Goal: Task Accomplishment & Management: Use online tool/utility

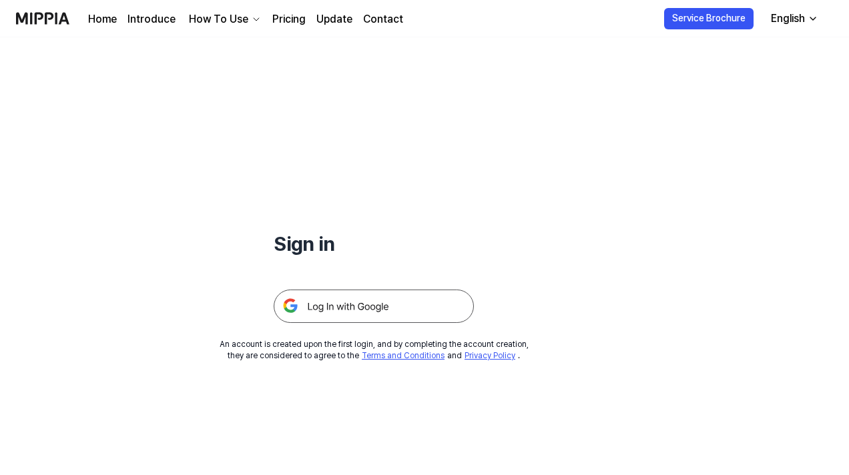
click at [382, 291] on img at bounding box center [374, 306] width 200 height 33
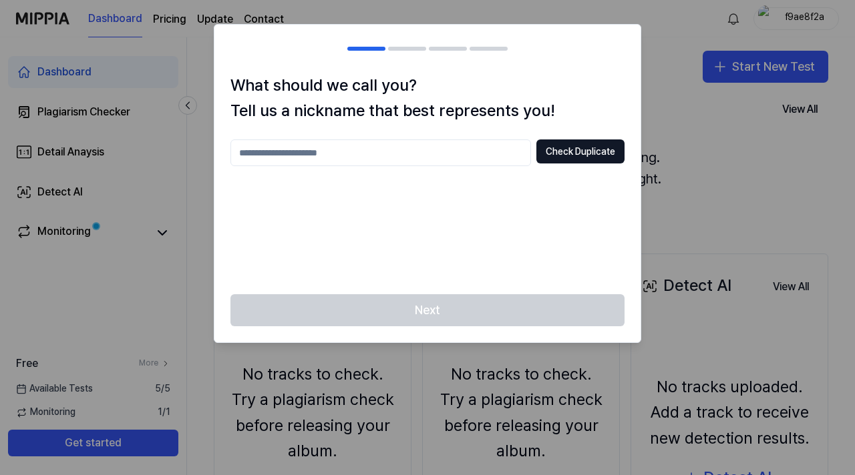
click at [455, 141] on input "text" at bounding box center [380, 153] width 300 height 27
click at [580, 153] on button "Check Duplicate" at bounding box center [580, 152] width 88 height 24
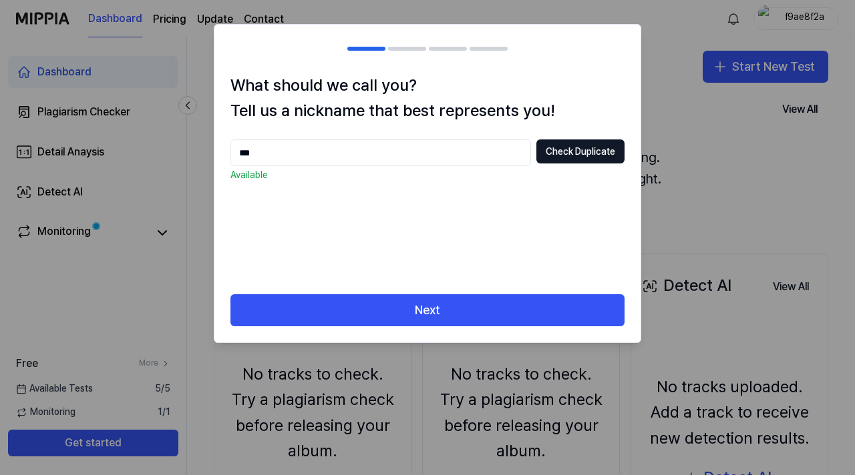
click at [367, 154] on input "***" at bounding box center [380, 153] width 300 height 27
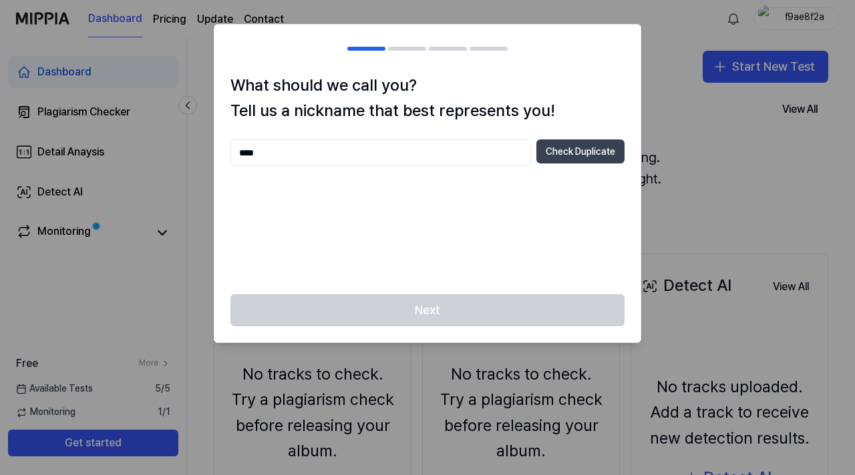
type input "****"
click at [582, 148] on button "Check Duplicate" at bounding box center [580, 152] width 88 height 24
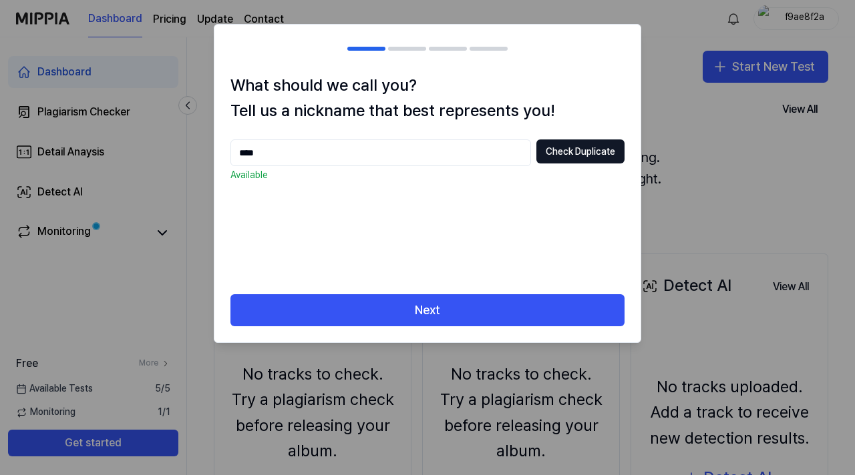
click at [343, 144] on input "****" at bounding box center [380, 153] width 300 height 27
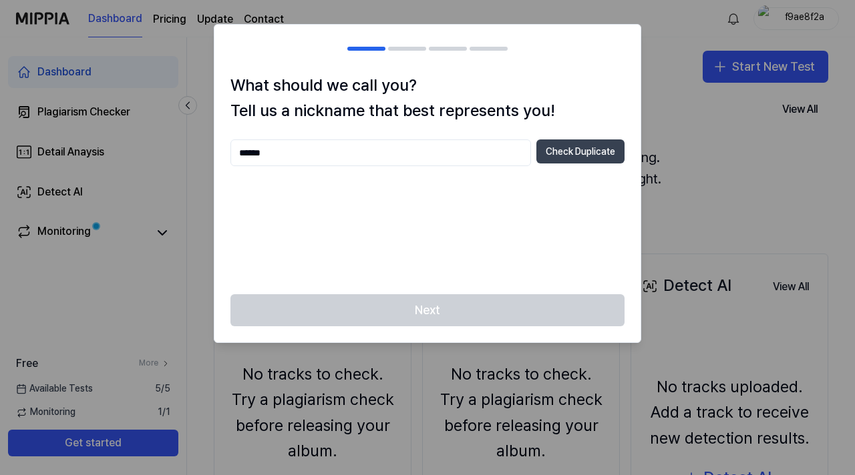
drag, startPoint x: 343, startPoint y: 144, endPoint x: 585, endPoint y: 150, distance: 241.8
click at [585, 150] on button "Check Duplicate" at bounding box center [580, 152] width 88 height 24
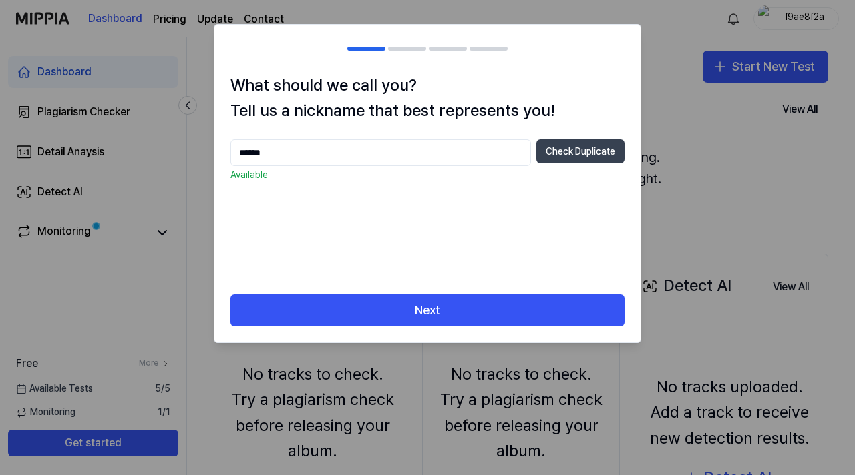
click at [585, 156] on button "Check Duplicate" at bounding box center [580, 152] width 88 height 24
click at [400, 151] on input "******" at bounding box center [380, 153] width 300 height 27
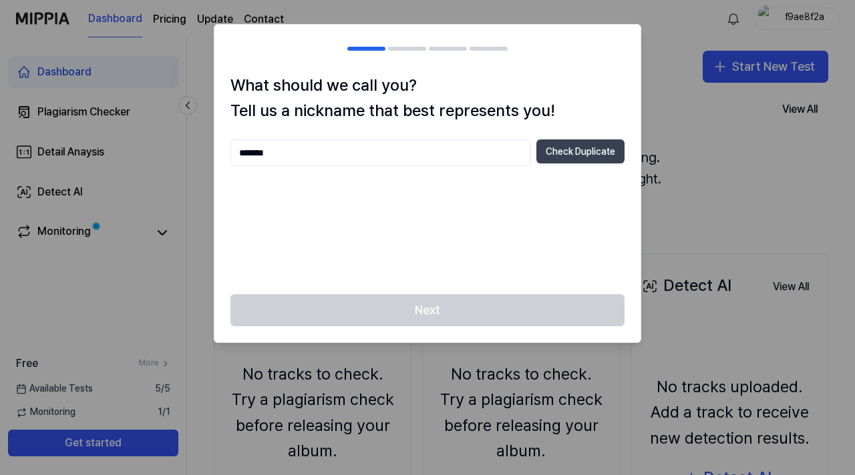
type input "*******"
click at [558, 144] on button "Check Duplicate" at bounding box center [580, 152] width 88 height 24
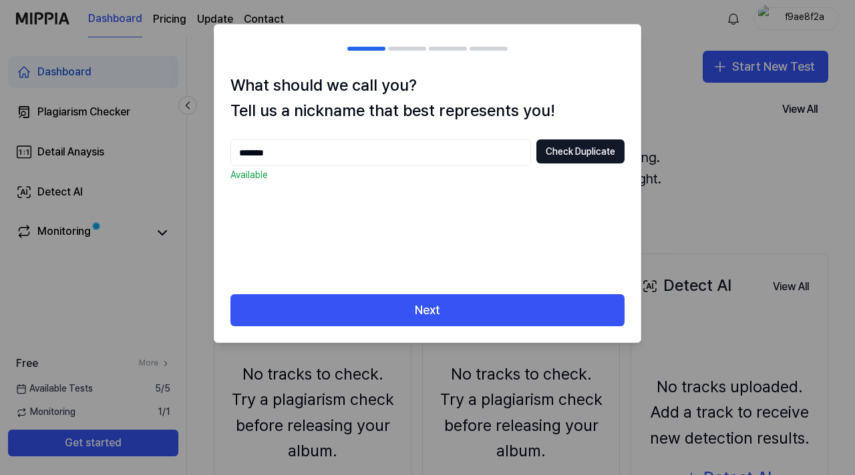
click at [349, 160] on input "*******" at bounding box center [380, 153] width 300 height 27
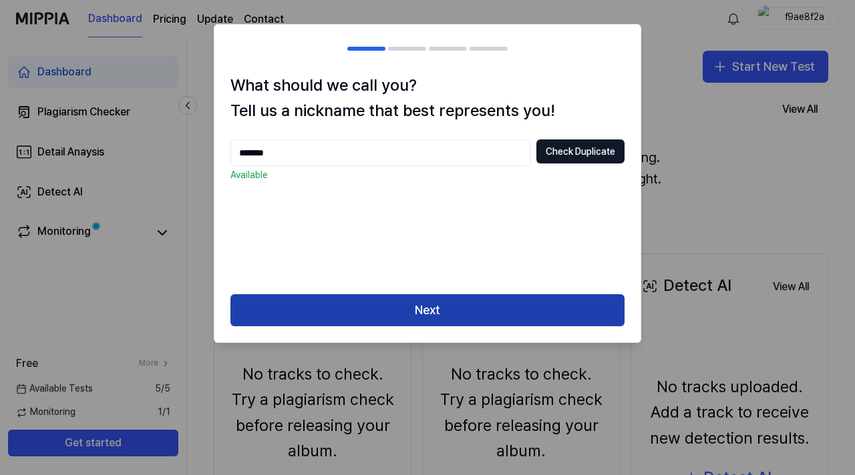
click at [479, 307] on button "Next" at bounding box center [427, 310] width 394 height 32
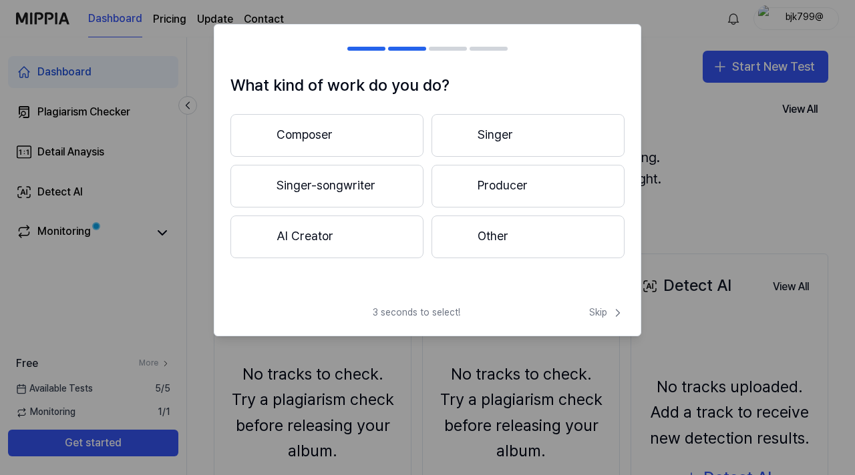
click at [368, 138] on button "Composer" at bounding box center [326, 135] width 193 height 43
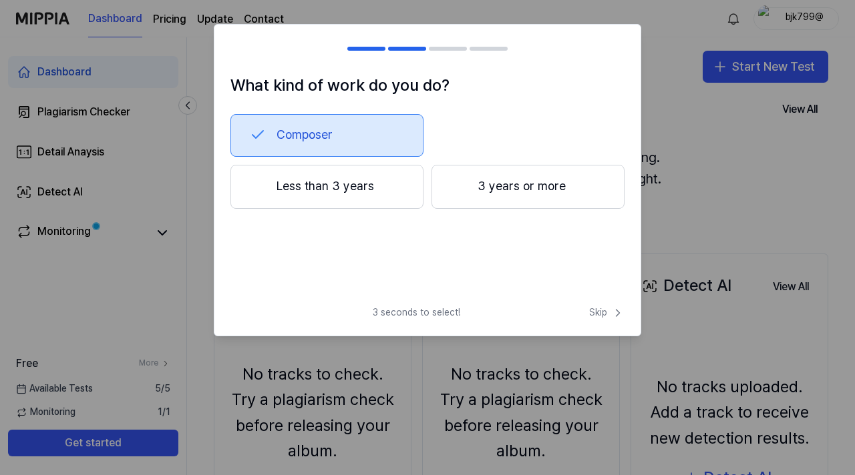
click at [349, 186] on button "Less than 3 years" at bounding box center [326, 187] width 193 height 44
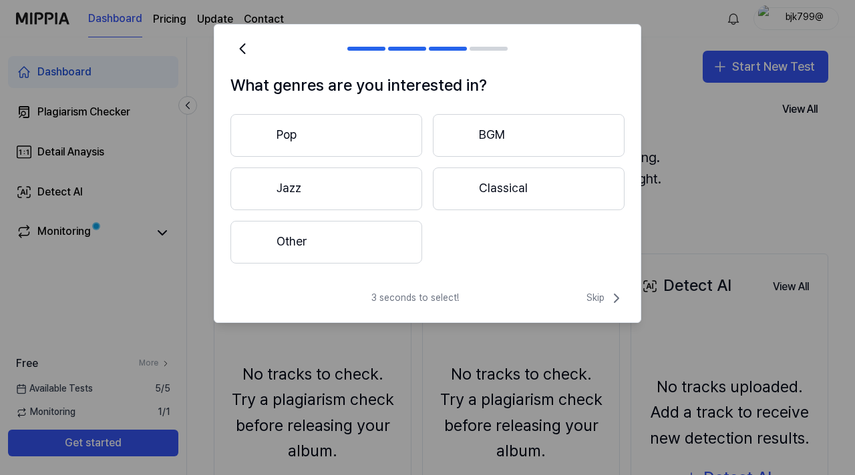
click at [311, 244] on button "Other" at bounding box center [326, 242] width 192 height 43
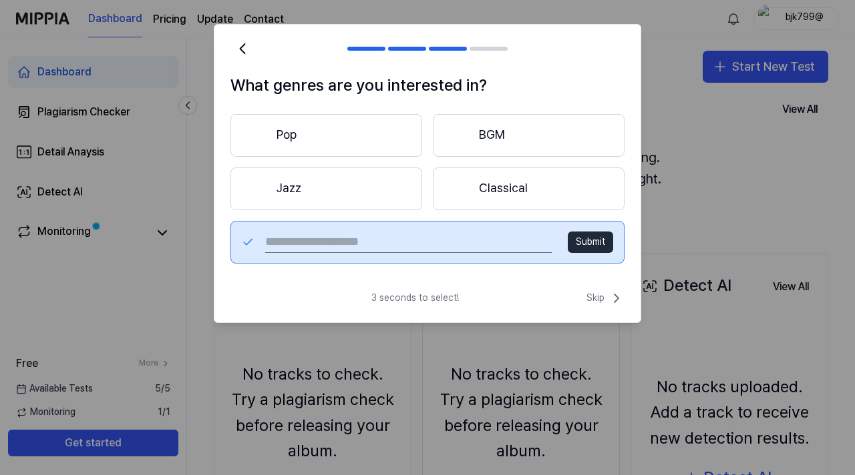
click at [473, 141] on button "BGM" at bounding box center [529, 135] width 192 height 43
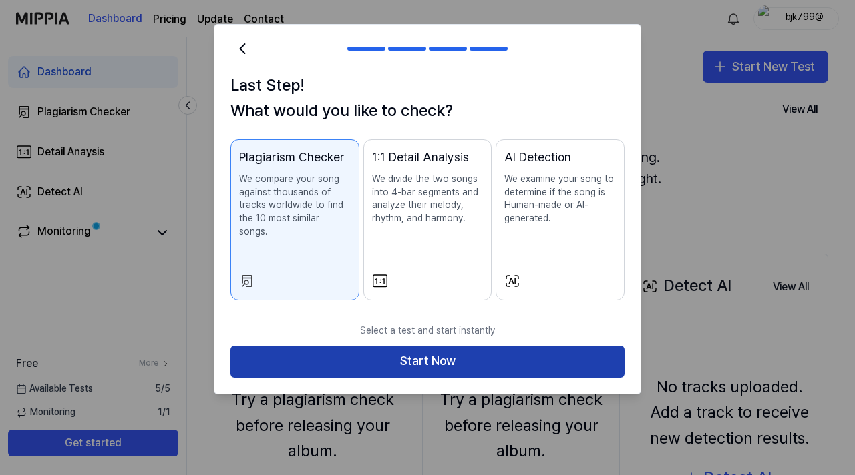
click at [439, 346] on button "Start Now" at bounding box center [427, 362] width 394 height 32
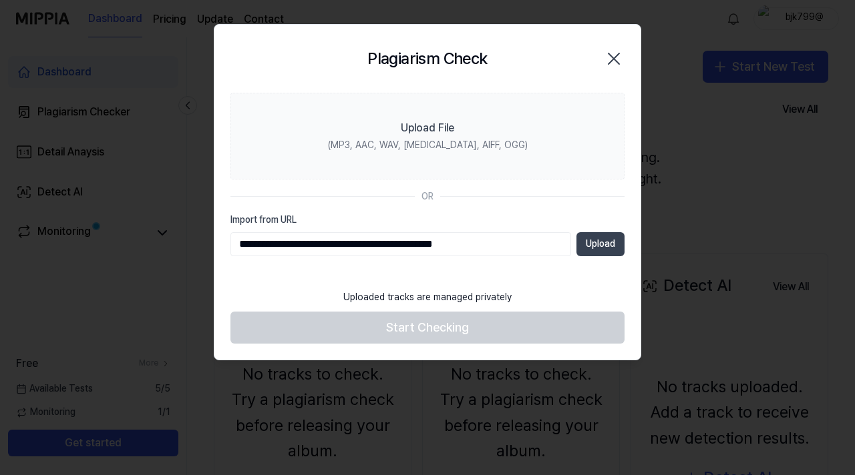
type input "**********"
click at [584, 247] on button "Upload" at bounding box center [600, 244] width 48 height 24
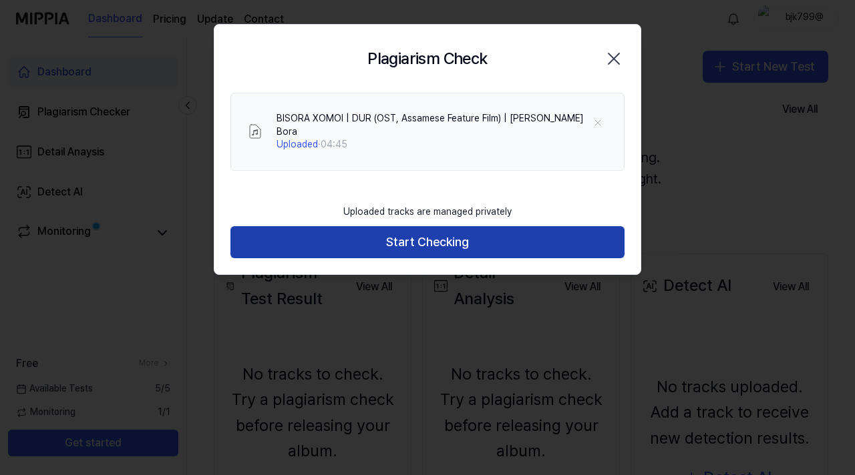
click at [470, 226] on button "Start Checking" at bounding box center [427, 242] width 394 height 32
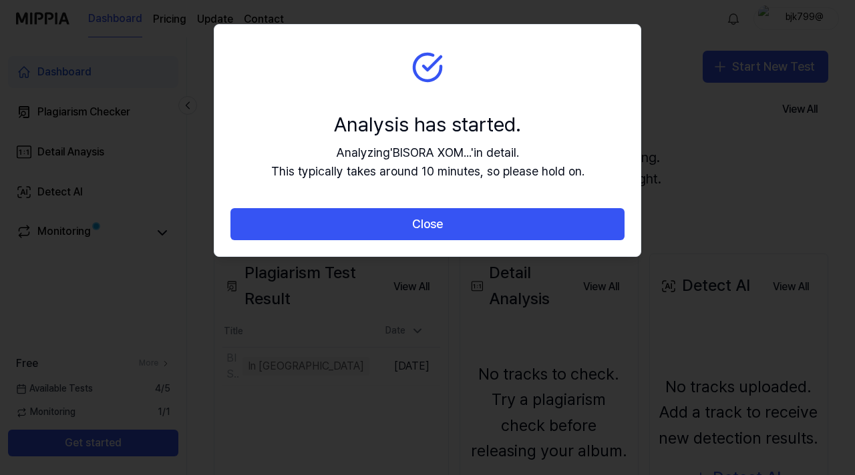
click at [470, 225] on button "Close" at bounding box center [427, 224] width 394 height 32
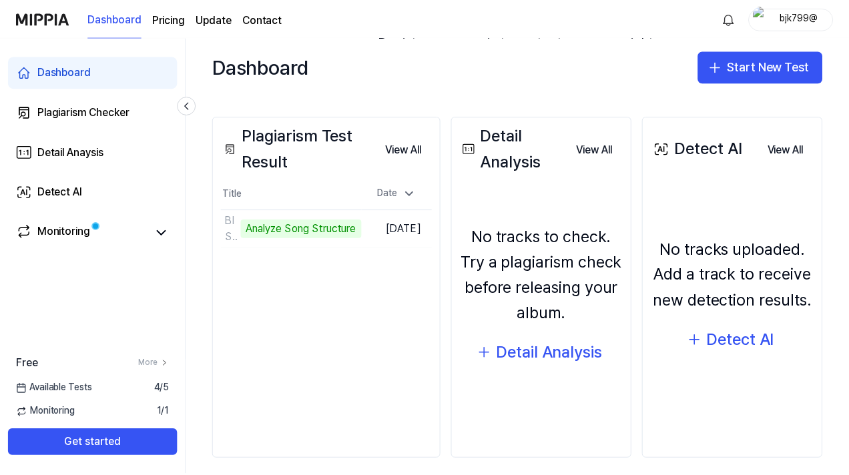
scroll to position [147, 0]
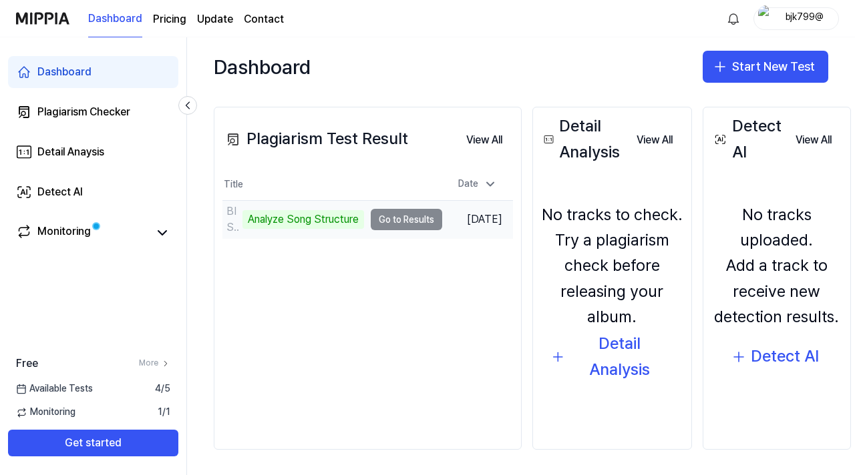
click at [405, 217] on td "BISORA XOMOI ｜ DUR (OST, Assamese Feature Film) ｜ Analyze Song Structure Go to …" at bounding box center [332, 219] width 220 height 37
click at [415, 217] on td "BISORA XOMOI ｜ DUR (OST, Assamese Feature Film) ｜ Analyze Song Structure Go to …" at bounding box center [332, 219] width 220 height 37
click at [298, 219] on div "Analyze Song Structure" at bounding box center [303, 219] width 122 height 19
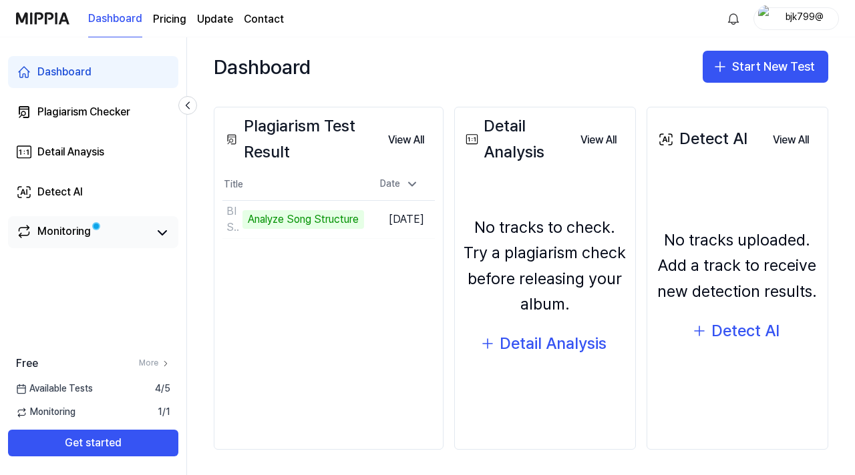
click at [100, 233] on link "Monitoring" at bounding box center [82, 233] width 133 height 19
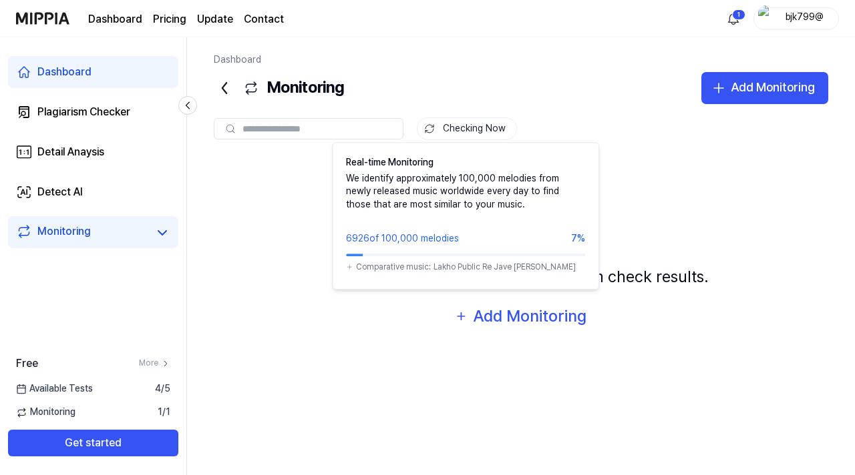
click at [466, 120] on button "Checking Now" at bounding box center [467, 129] width 100 height 23
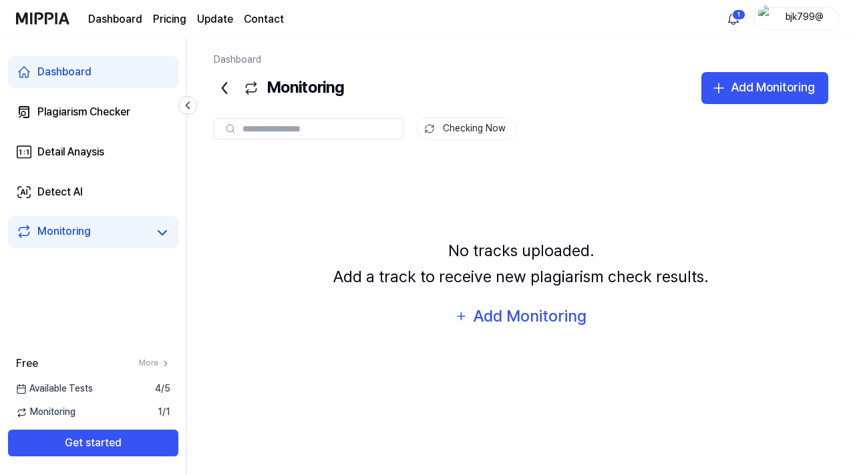
click at [466, 120] on button "Checking Now" at bounding box center [467, 129] width 100 height 23
click at [97, 115] on div "Plagiarism Checker" at bounding box center [83, 112] width 93 height 16
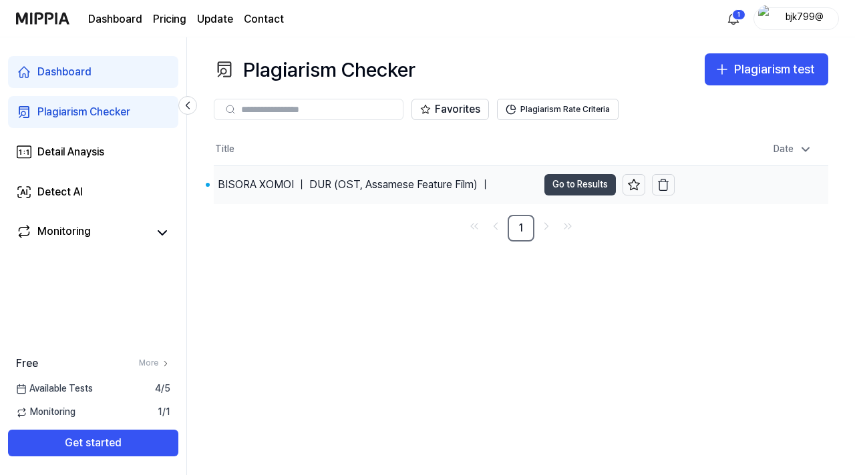
click at [563, 181] on button "Go to Results" at bounding box center [579, 184] width 71 height 21
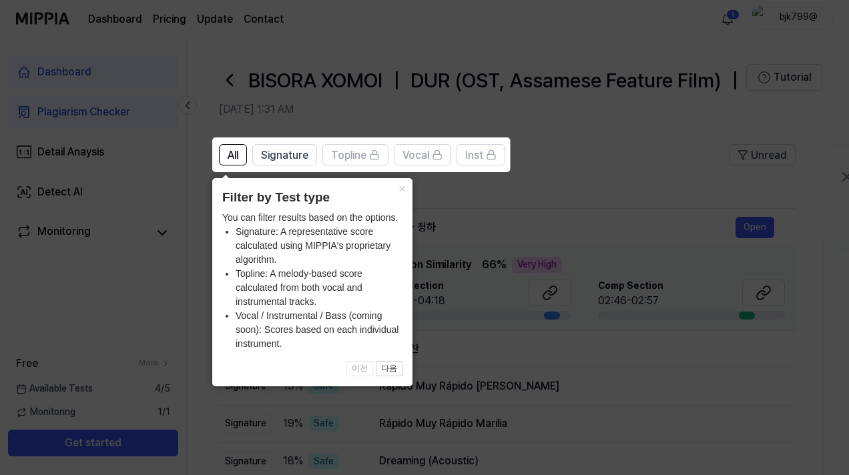
click at [446, 196] on icon at bounding box center [427, 237] width 855 height 475
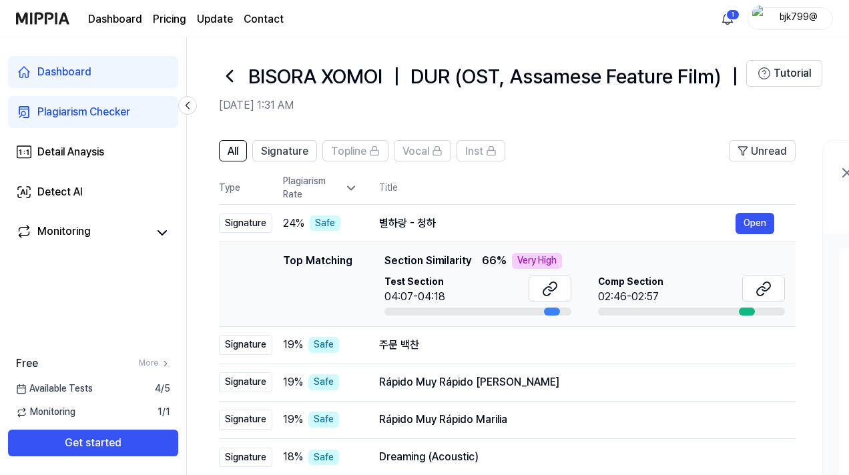
scroll to position [67, 0]
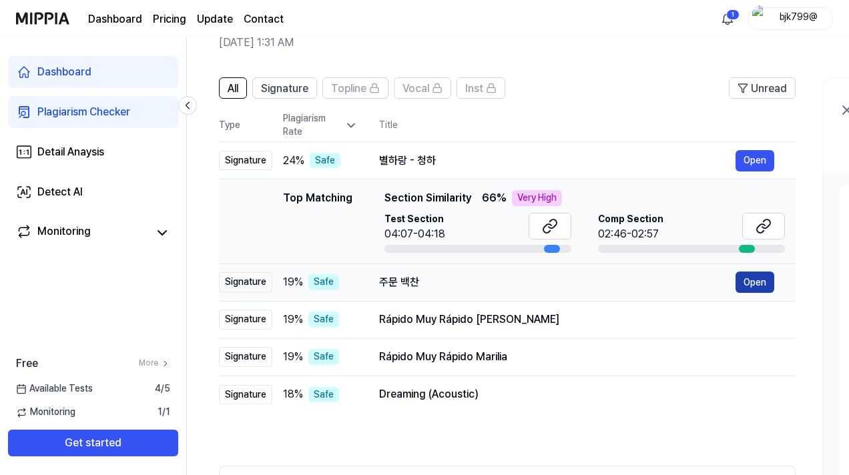
click at [757, 278] on button "Open" at bounding box center [755, 282] width 39 height 21
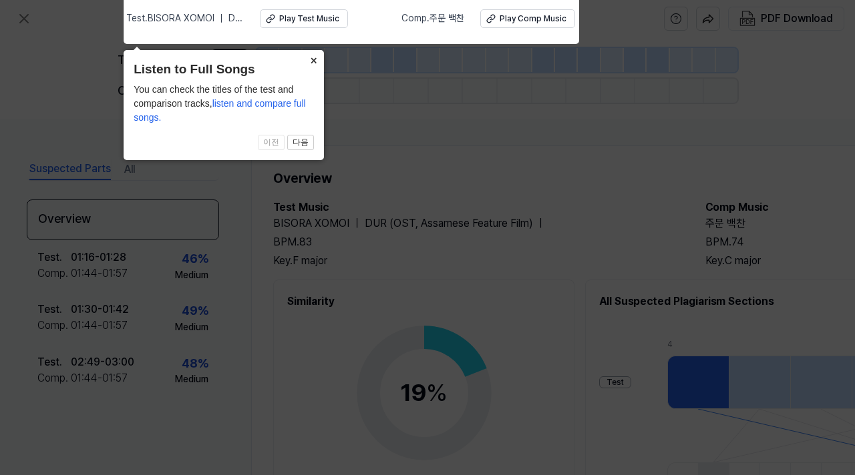
click at [314, 55] on button "×" at bounding box center [312, 59] width 21 height 19
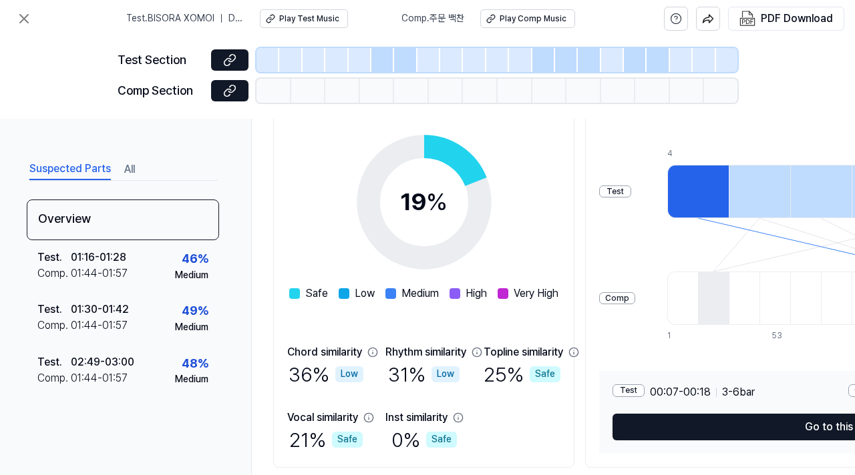
scroll to position [170, 0]
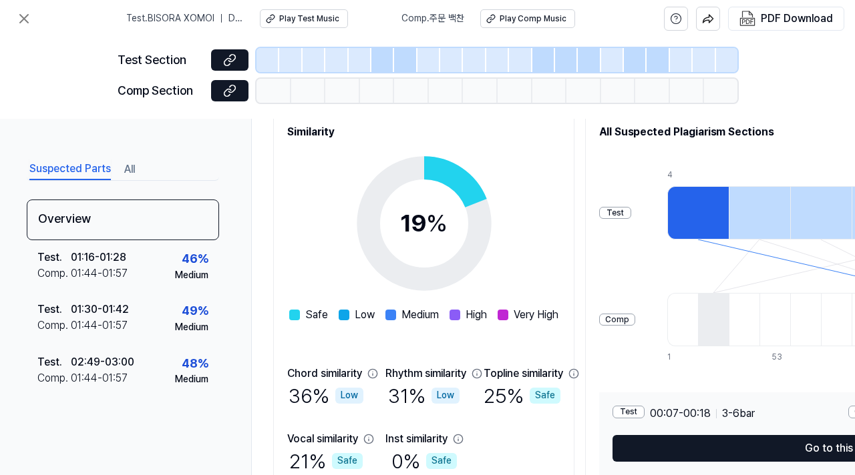
click at [644, 413] on div "Test" at bounding box center [628, 412] width 32 height 13
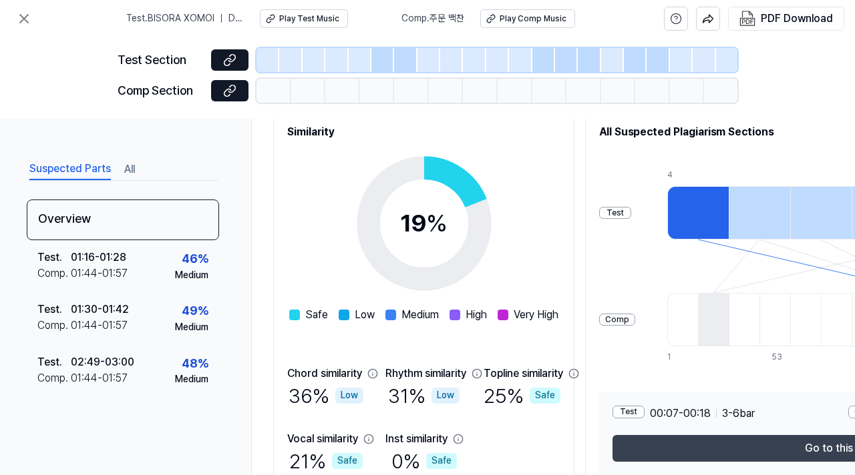
click at [705, 437] on button "Go to this section" at bounding box center [847, 448] width 471 height 27
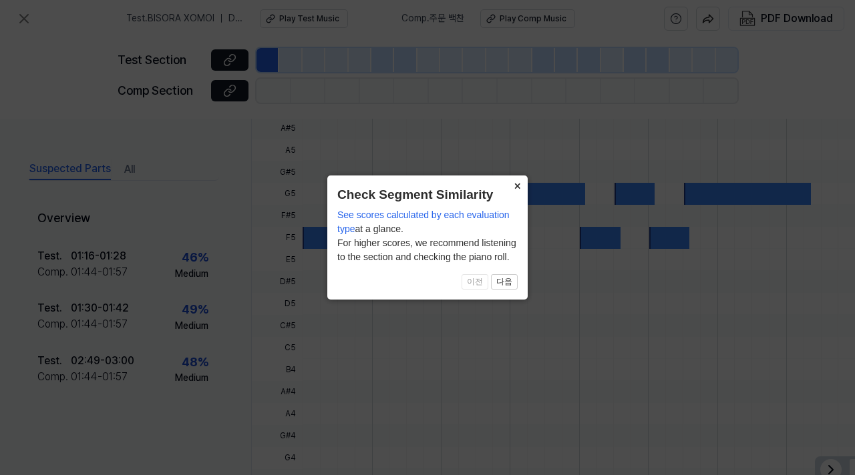
click at [514, 185] on button "×" at bounding box center [516, 185] width 21 height 19
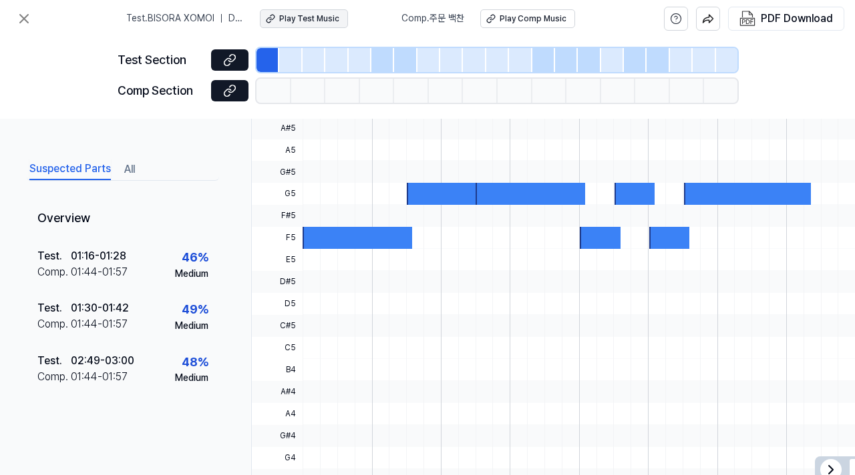
click at [314, 14] on div "Play Test Music" at bounding box center [309, 18] width 60 height 11
click at [511, 22] on div "Play Comp Music" at bounding box center [532, 18] width 67 height 11
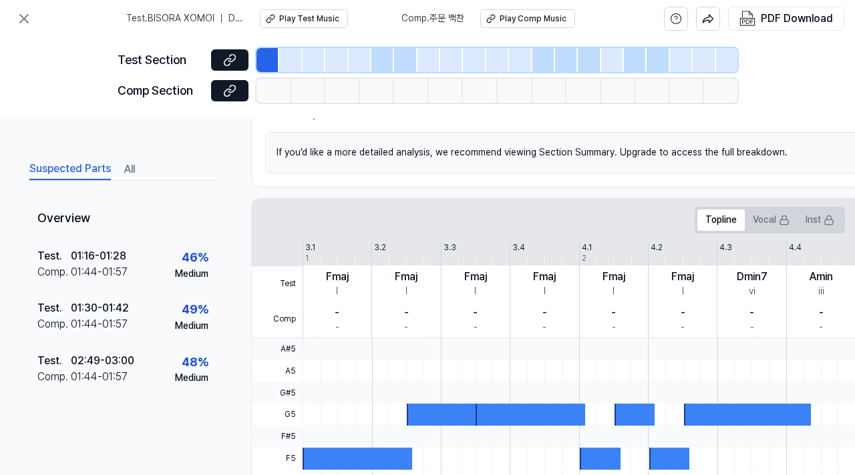
scroll to position [215, 0]
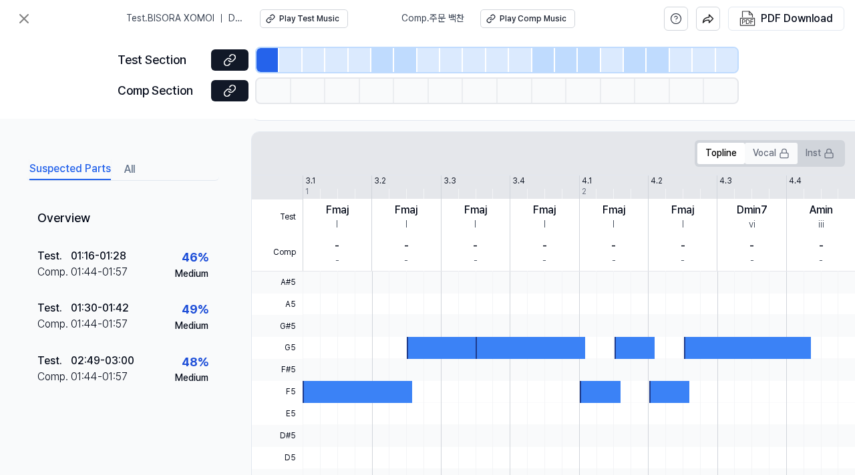
click at [764, 148] on button "Vocal" at bounding box center [770, 153] width 53 height 21
click at [266, 56] on div at bounding box center [267, 60] width 23 height 24
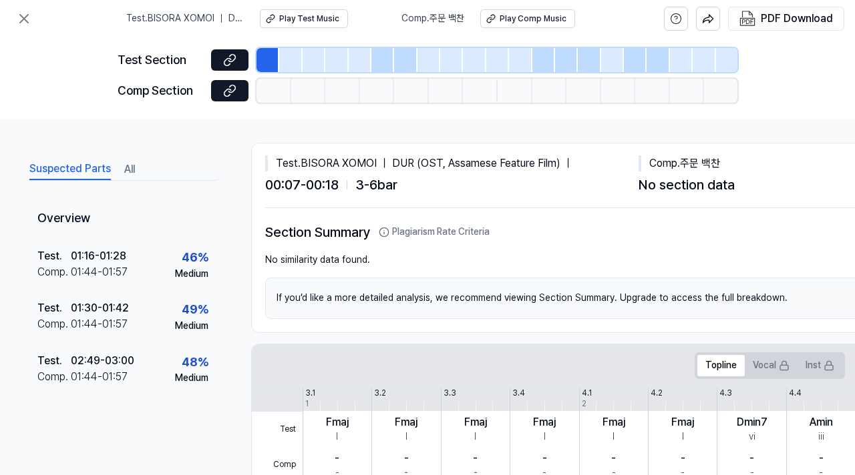
scroll to position [0, 0]
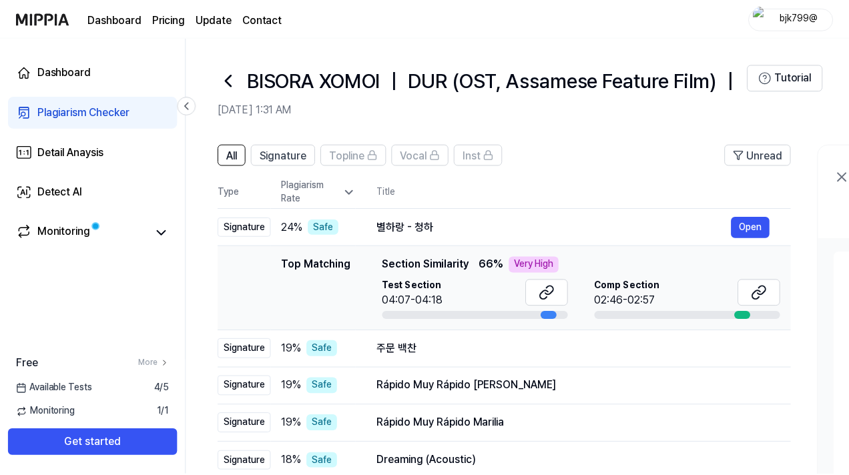
scroll to position [67, 0]
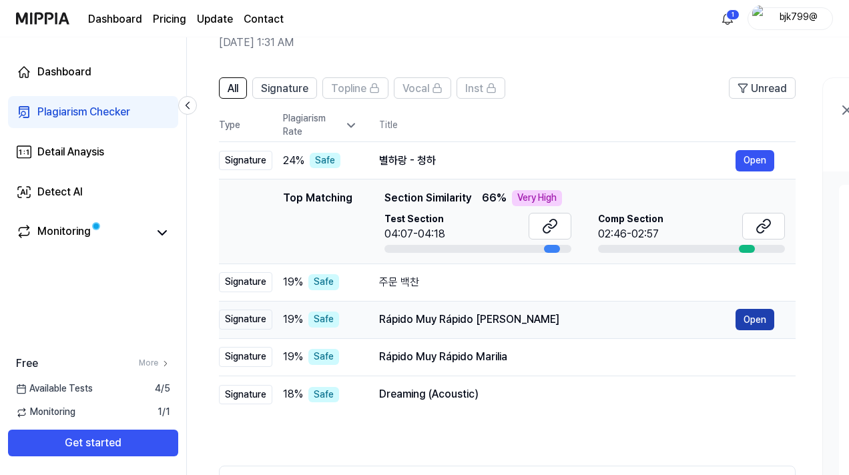
click at [766, 315] on button "Open" at bounding box center [755, 319] width 39 height 21
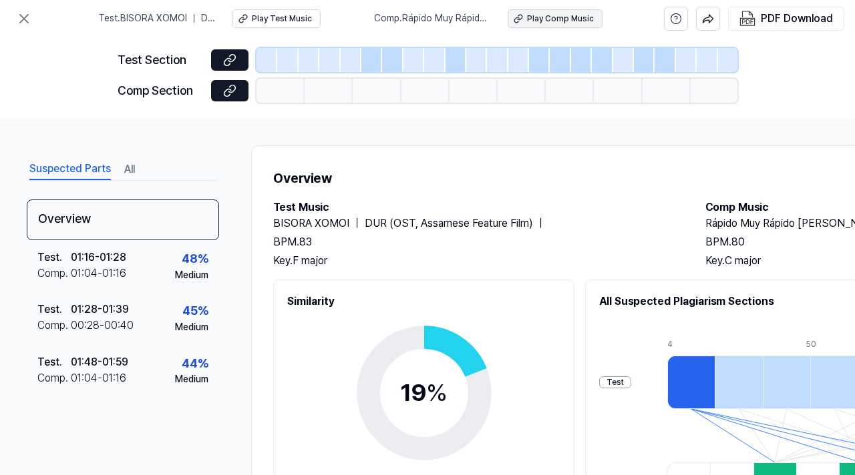
click at [551, 23] on div "Play Comp Music" at bounding box center [560, 18] width 67 height 11
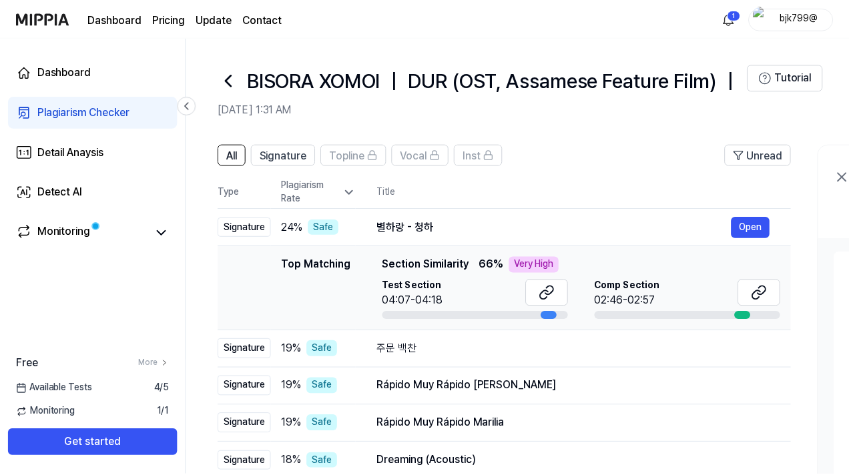
scroll to position [67, 0]
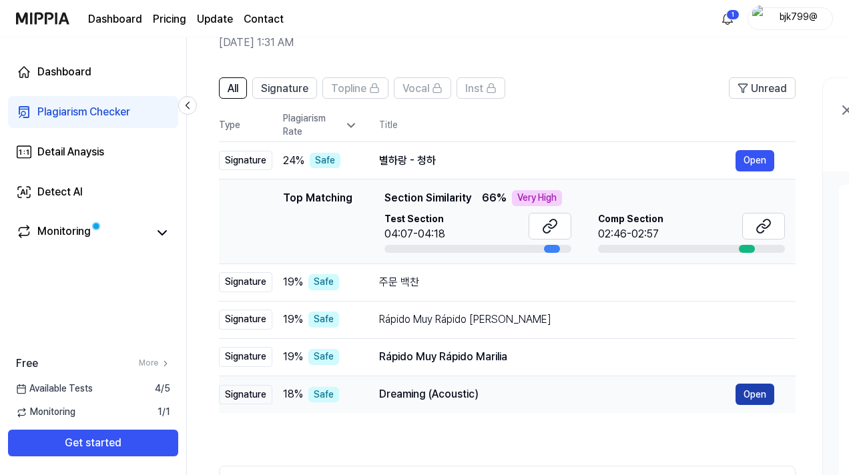
click at [750, 394] on button "Open" at bounding box center [755, 394] width 39 height 21
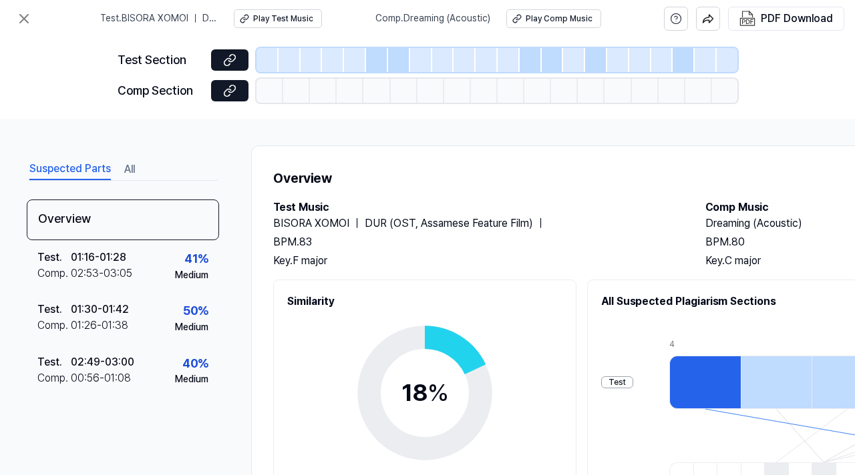
click at [569, 7] on div "Test . [PERSON_NAME] ｜ DUR (OST, Assamese Feature Film) ｜ Play Test Music Comp …" at bounding box center [350, 18] width 501 height 37
click at [572, 25] on button "Play Comp Music" at bounding box center [553, 18] width 95 height 19
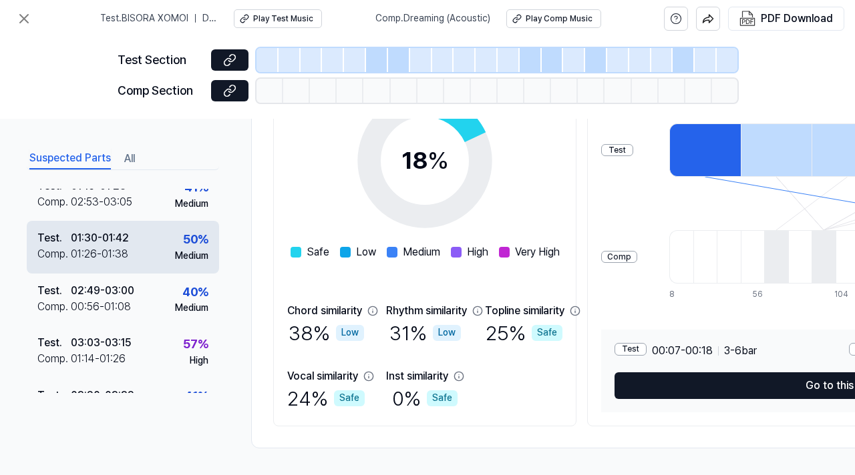
scroll to position [88, 0]
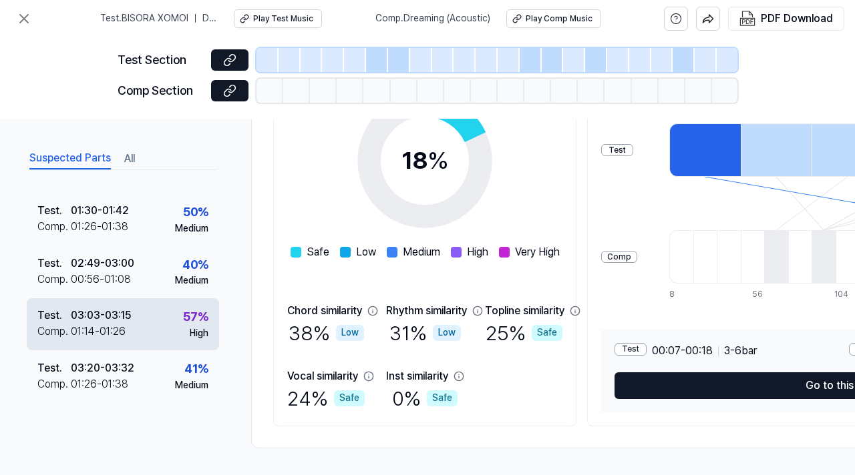
click at [183, 316] on div "57 %" at bounding box center [195, 317] width 25 height 19
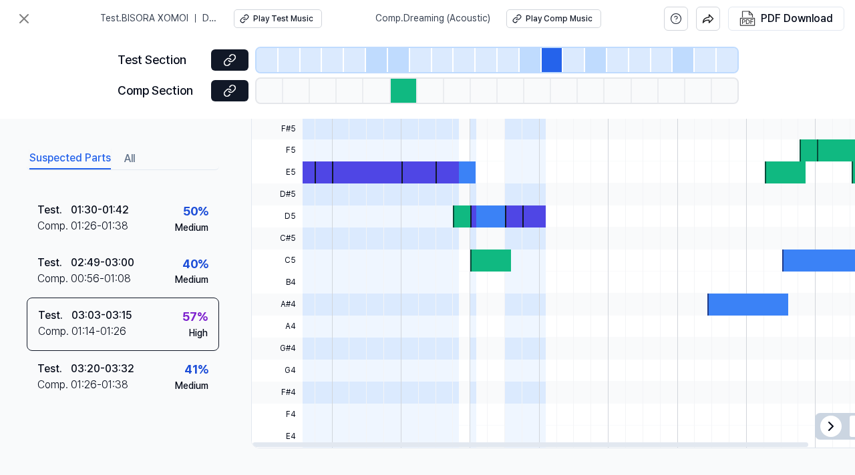
scroll to position [0, 0]
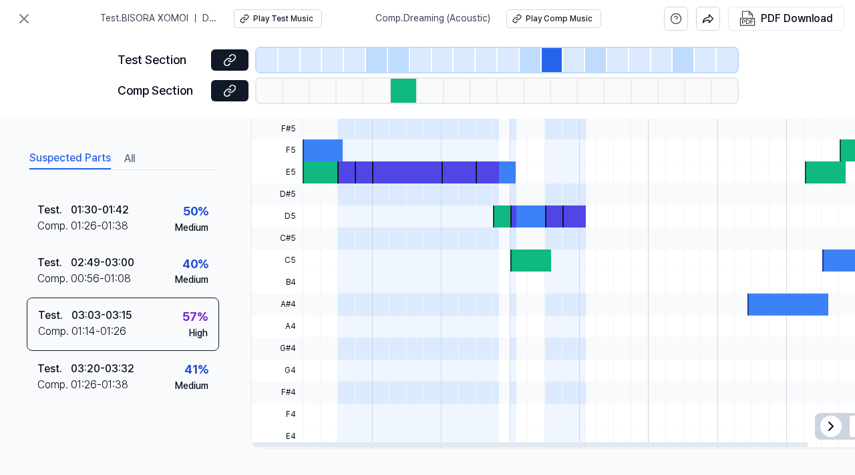
drag, startPoint x: 590, startPoint y: 437, endPoint x: 445, endPoint y: 474, distance: 150.3
click at [455, 448] on div at bounding box center [652, 444] width 801 height 7
click at [397, 173] on div at bounding box center [409, 173] width 75 height 22
click at [280, 163] on span "E5" at bounding box center [277, 173] width 51 height 22
drag, startPoint x: 328, startPoint y: 140, endPoint x: 343, endPoint y: 197, distance: 58.6
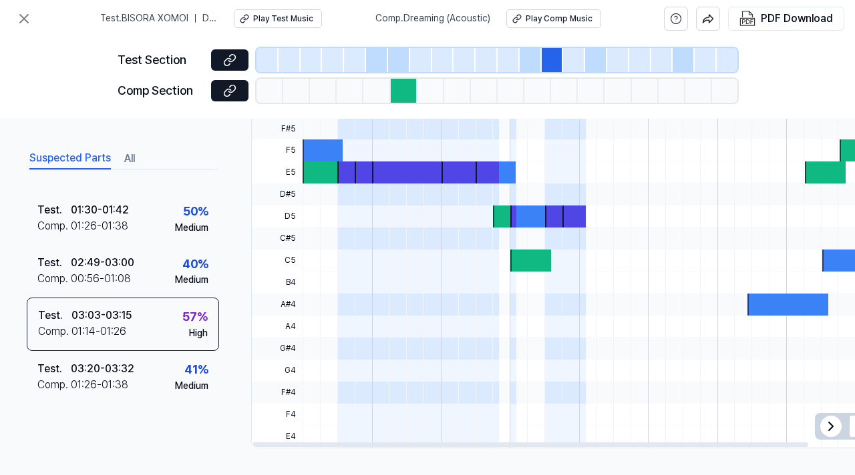
click at [343, 197] on div at bounding box center [853, 261] width 1103 height 374
click at [343, 190] on span at bounding box center [348, 195] width 23 height 22
click at [328, 146] on div at bounding box center [322, 151] width 40 height 22
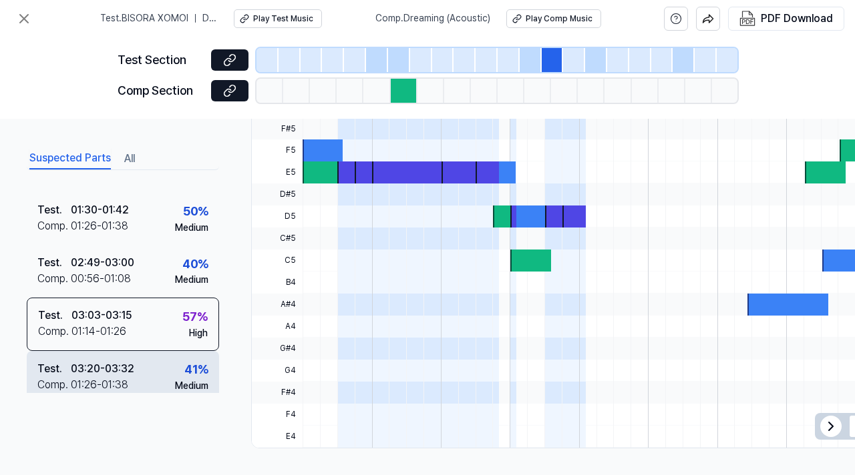
scroll to position [155, 0]
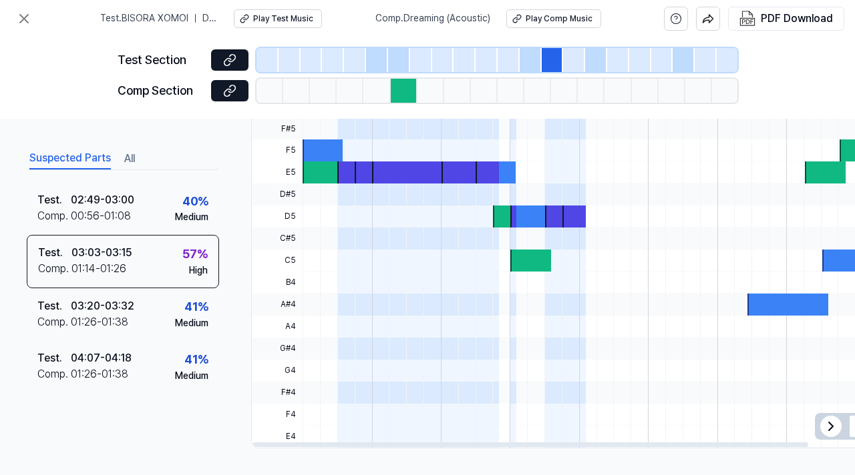
click at [435, 195] on span at bounding box center [409, 195] width 75 height 22
click at [315, 172] on div at bounding box center [322, 173] width 40 height 22
click at [20, 7] on button at bounding box center [24, 18] width 27 height 27
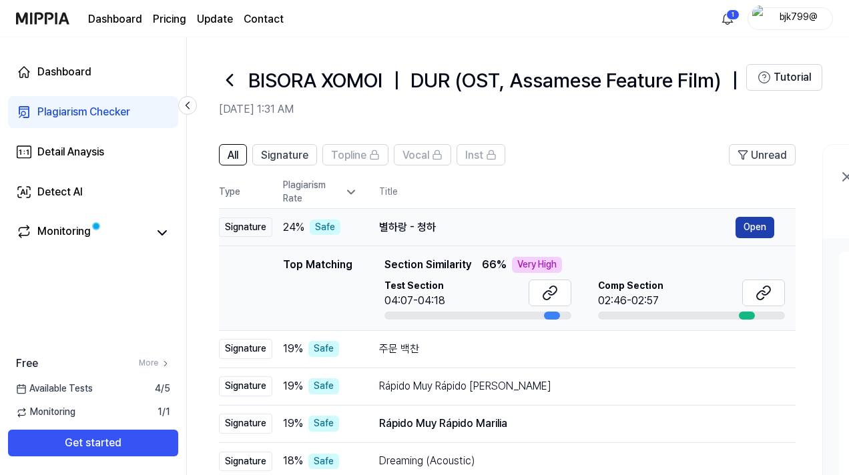
click at [749, 229] on button "Open" at bounding box center [755, 227] width 39 height 21
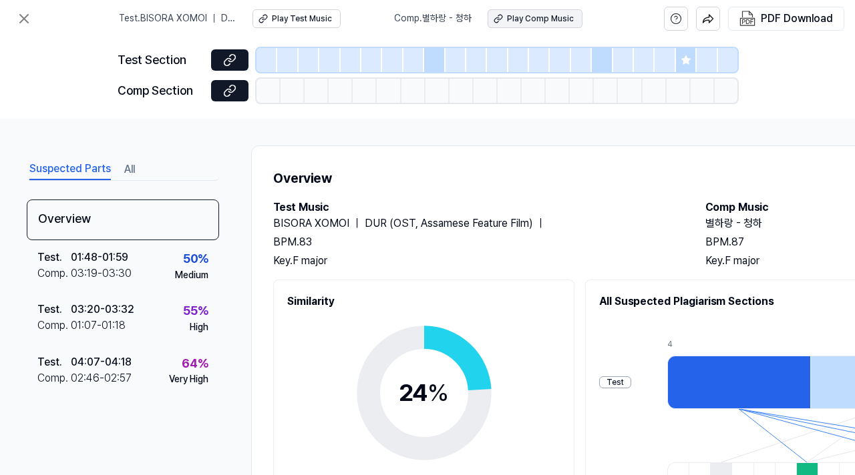
click at [517, 17] on div "Play Comp Music" at bounding box center [540, 18] width 67 height 11
click at [21, 20] on icon at bounding box center [24, 19] width 16 height 16
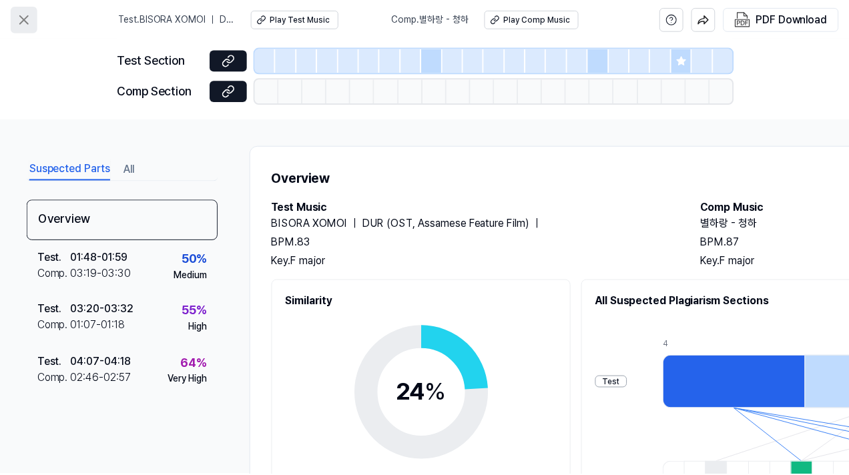
scroll to position [67, 0]
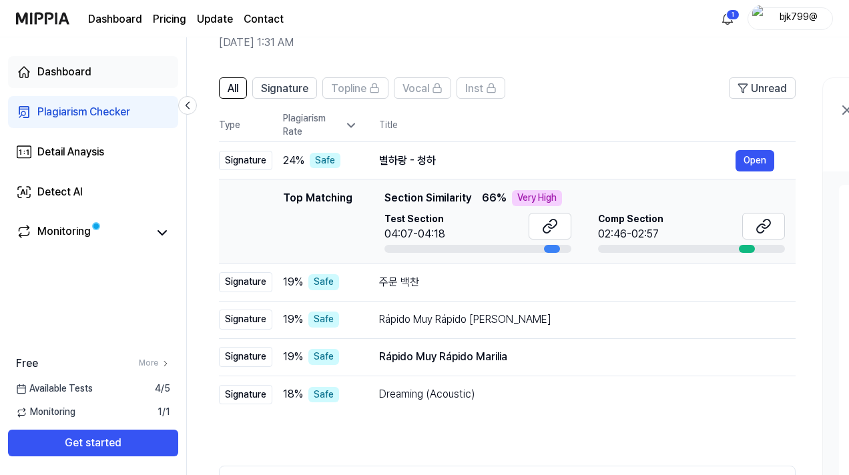
click at [43, 71] on div "Dashboard" at bounding box center [64, 72] width 54 height 16
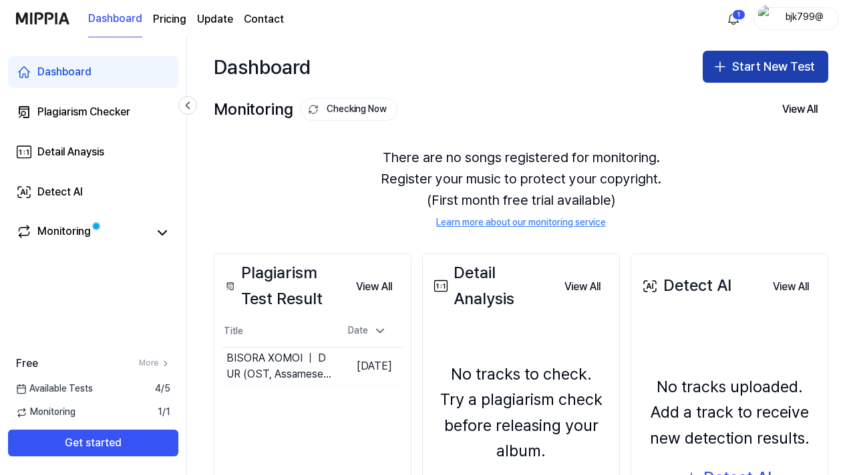
click at [730, 60] on button "Start New Test" at bounding box center [765, 67] width 126 height 32
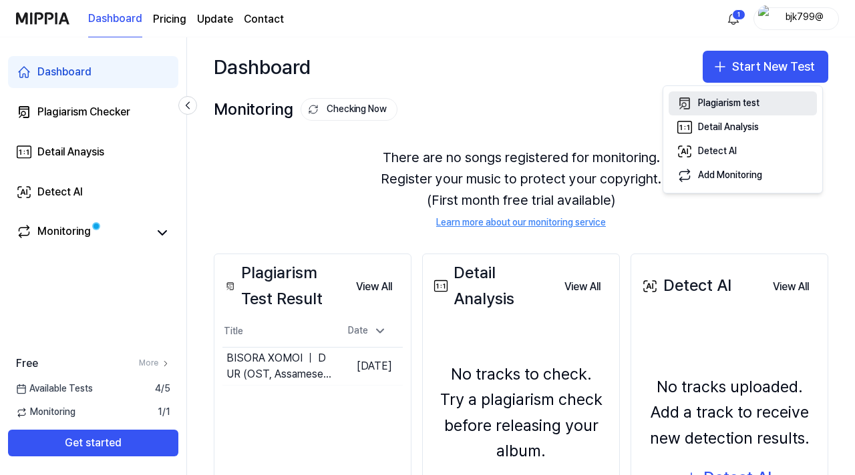
click at [773, 108] on button "Plagiarism test" at bounding box center [742, 103] width 148 height 24
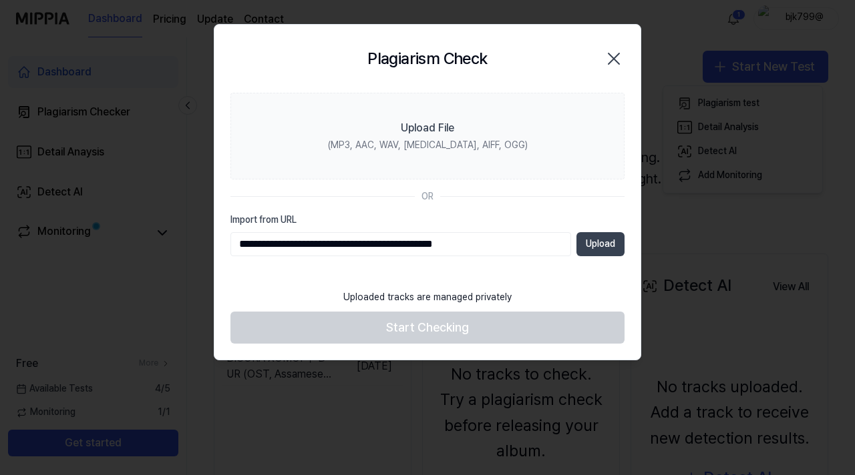
type input "**********"
click at [601, 240] on button "Upload" at bounding box center [600, 244] width 48 height 24
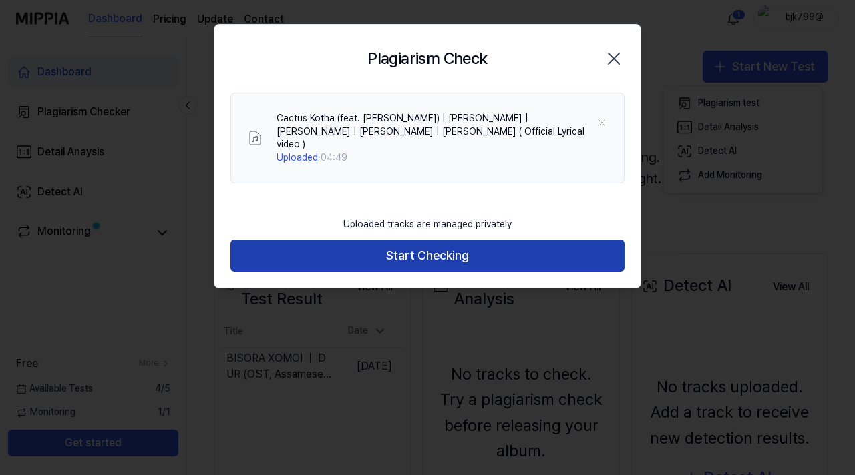
click at [493, 252] on button "Start Checking" at bounding box center [427, 256] width 394 height 32
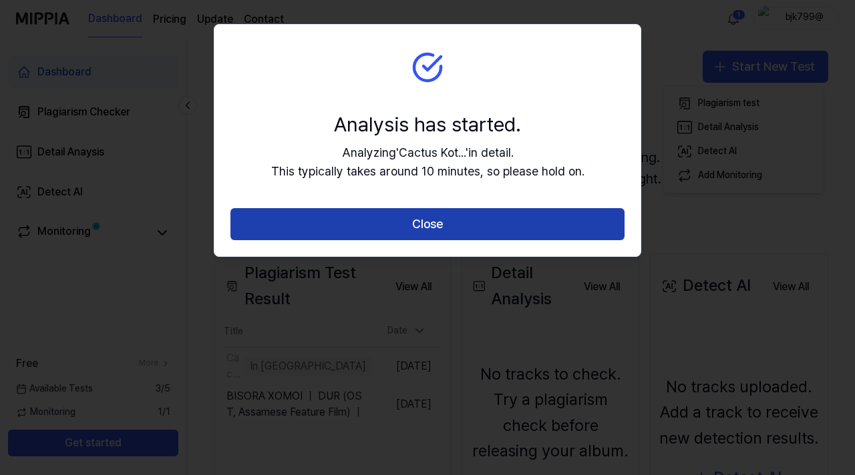
click at [516, 228] on button "Close" at bounding box center [427, 224] width 394 height 32
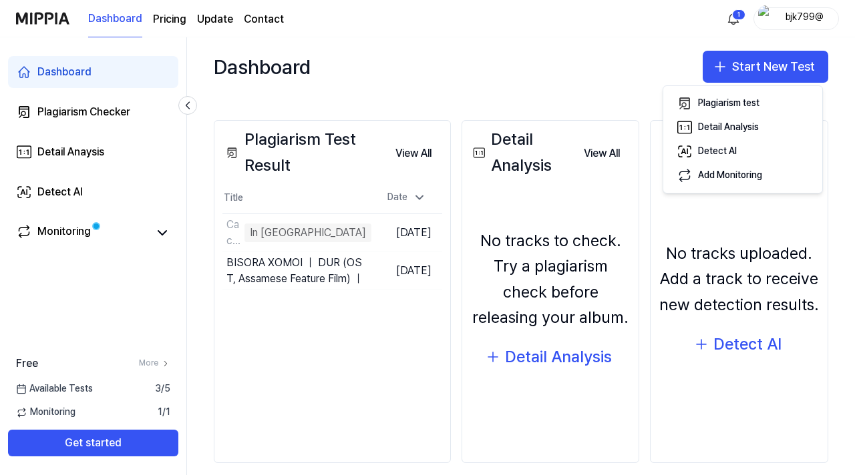
scroll to position [67, 0]
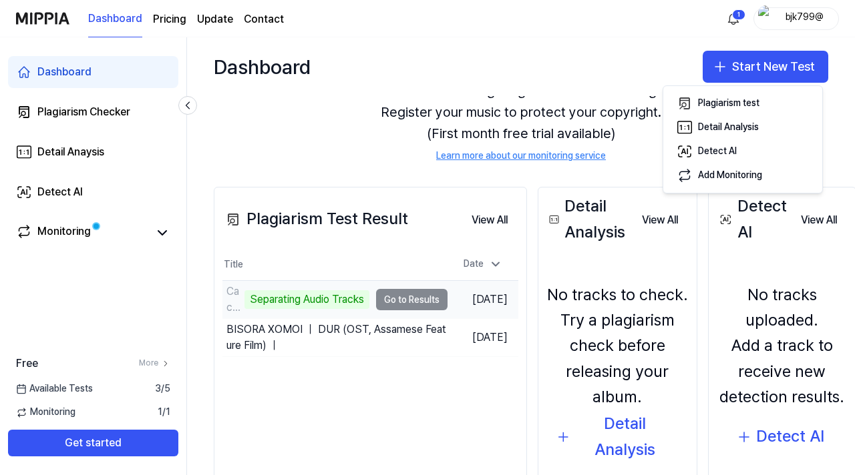
click at [419, 285] on td "Cactus Kotha (feat. [PERSON_NAME]) ｜ [PERSON_NAME] ｜ [PERSON_NAME] ｜ Separating…" at bounding box center [334, 299] width 225 height 37
click at [419, 301] on td "Cactus Kotha (feat. [PERSON_NAME]) ｜ [PERSON_NAME] ｜ [PERSON_NAME] ｜ Separating…" at bounding box center [334, 299] width 225 height 37
click at [342, 297] on div "Separating Audio Tracks" at bounding box center [306, 299] width 125 height 19
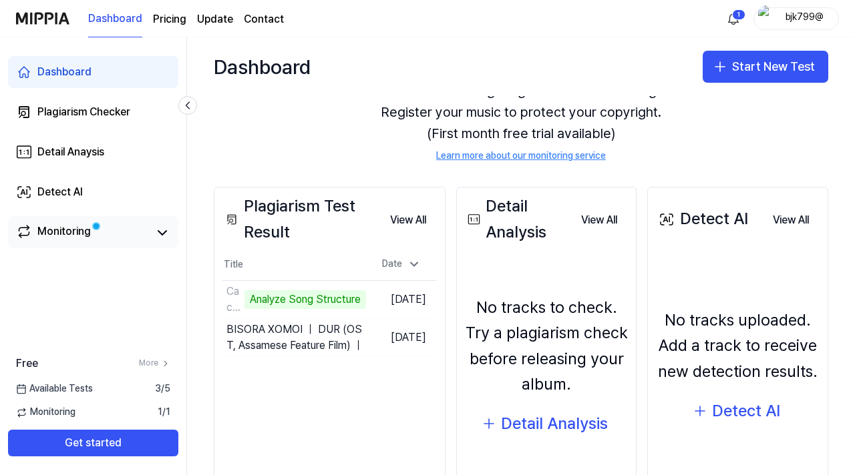
click at [134, 230] on link "Monitoring" at bounding box center [82, 233] width 133 height 19
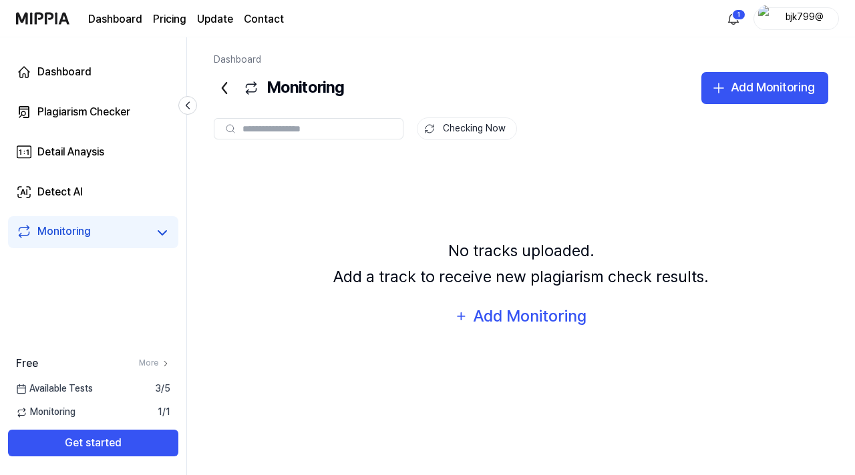
click at [134, 230] on link "Monitoring" at bounding box center [82, 233] width 133 height 19
click at [139, 81] on link "Dashboard" at bounding box center [93, 72] width 170 height 32
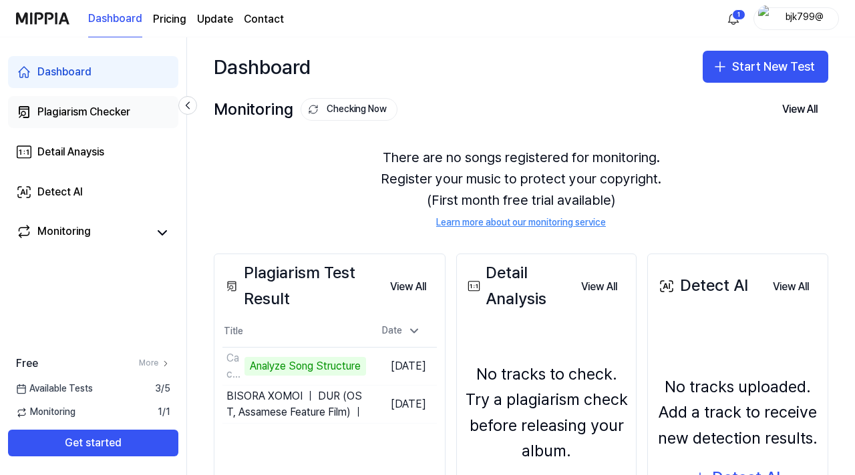
click at [128, 110] on div "Plagiarism Checker" at bounding box center [83, 112] width 93 height 16
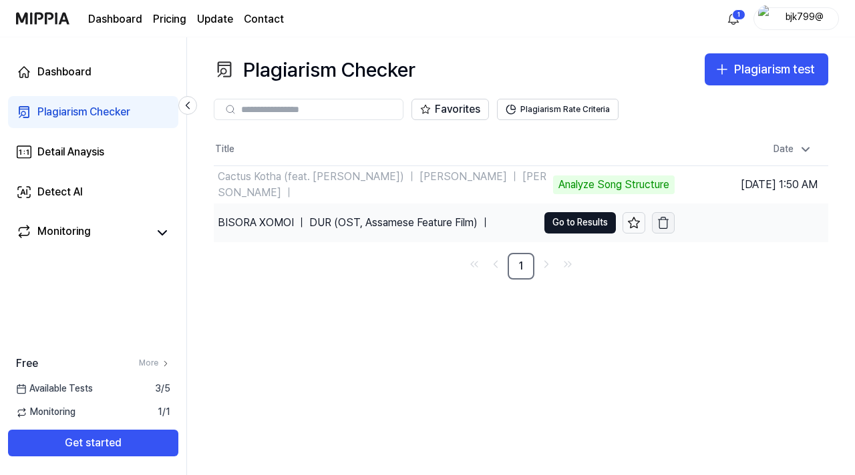
click at [666, 220] on icon "button" at bounding box center [662, 222] width 13 height 13
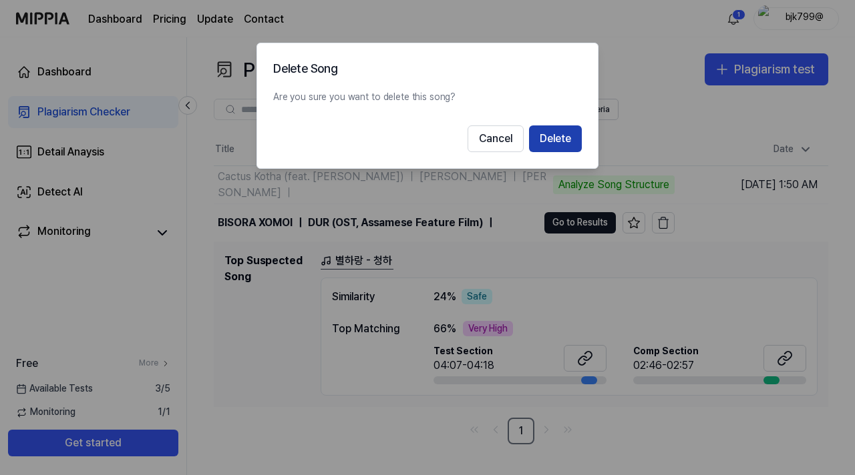
click at [572, 142] on button "Delete" at bounding box center [555, 139] width 53 height 27
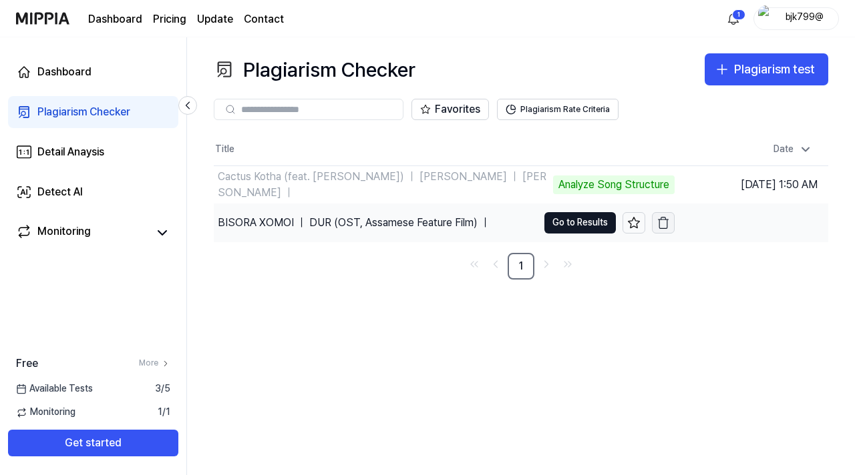
click at [662, 220] on icon "button" at bounding box center [662, 222] width 13 height 13
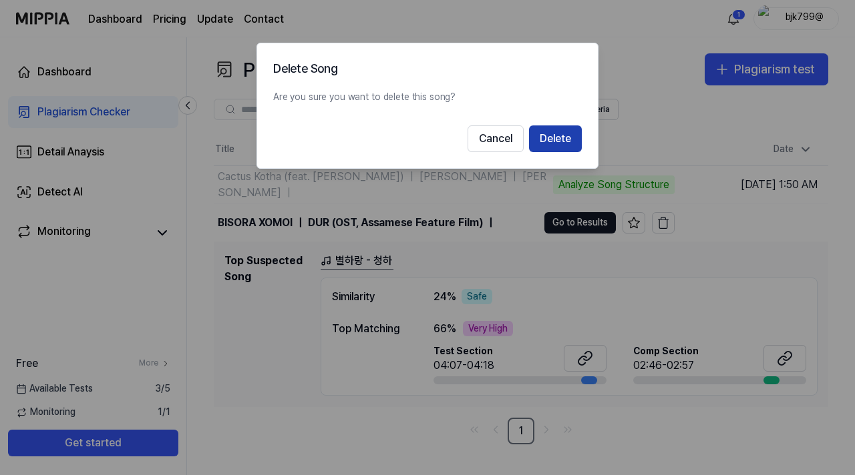
click at [561, 138] on button "Delete" at bounding box center [555, 139] width 53 height 27
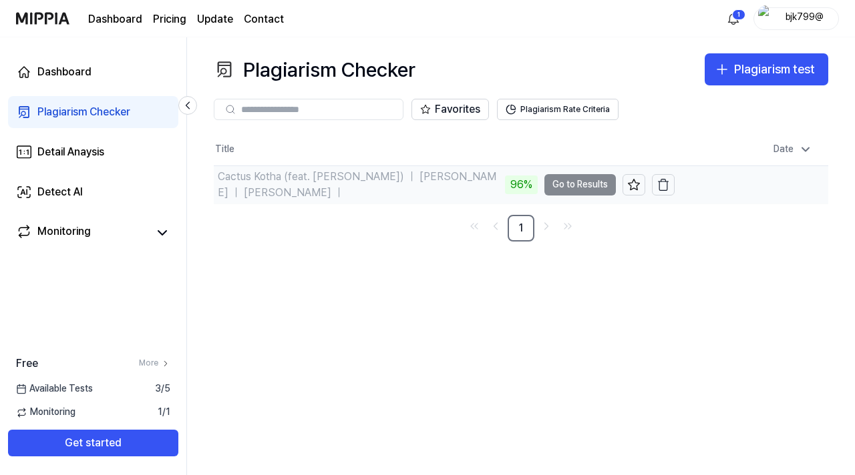
click at [557, 181] on td "Cactus Kotha (feat. [PERSON_NAME]) ｜ [PERSON_NAME] ｜ [PERSON_NAME] ｜ 96% Go to …" at bounding box center [444, 184] width 461 height 37
click at [588, 190] on td "Cactus Kotha (feat. [PERSON_NAME]) ｜ [PERSON_NAME] ｜ [PERSON_NAME] ｜ 97% Go to …" at bounding box center [444, 184] width 461 height 37
click at [389, 186] on div "Cactus Kotha (feat. [PERSON_NAME]) ｜ [PERSON_NAME] ｜ [PERSON_NAME] ｜" at bounding box center [360, 185] width 284 height 32
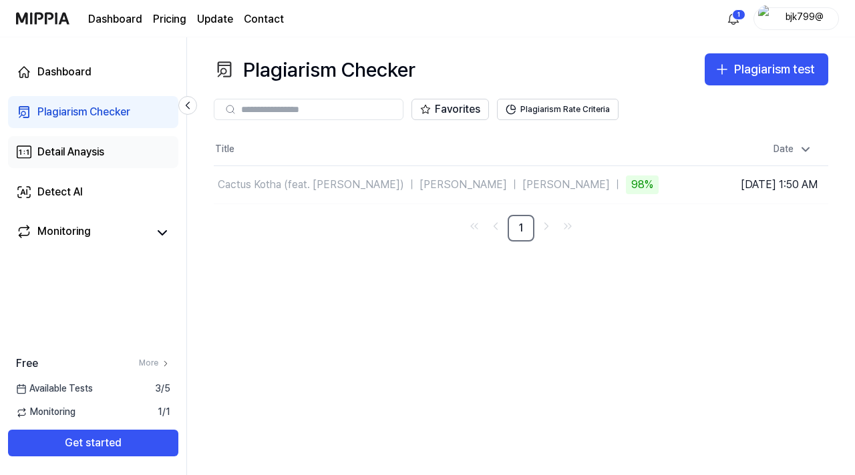
click at [138, 166] on link "Detail Anaysis" at bounding box center [93, 152] width 170 height 32
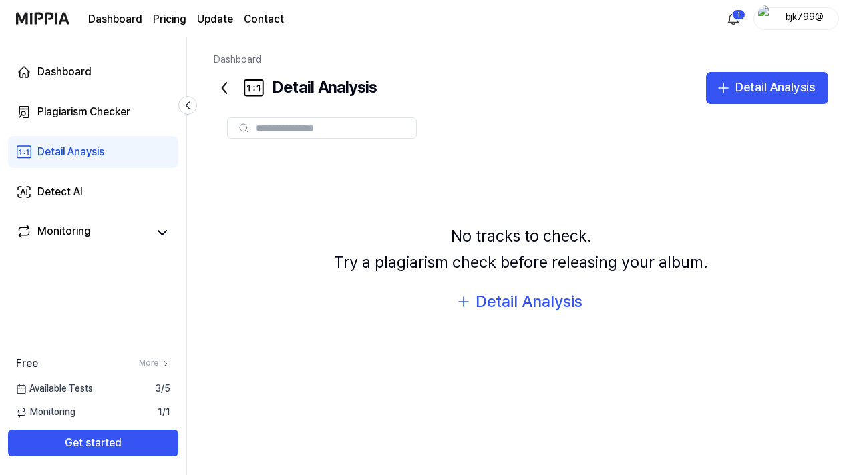
click at [501, 122] on div at bounding box center [521, 128] width 614 height 21
click at [329, 131] on input "text" at bounding box center [332, 128] width 152 height 12
click at [174, 77] on link "Dashboard" at bounding box center [93, 72] width 170 height 32
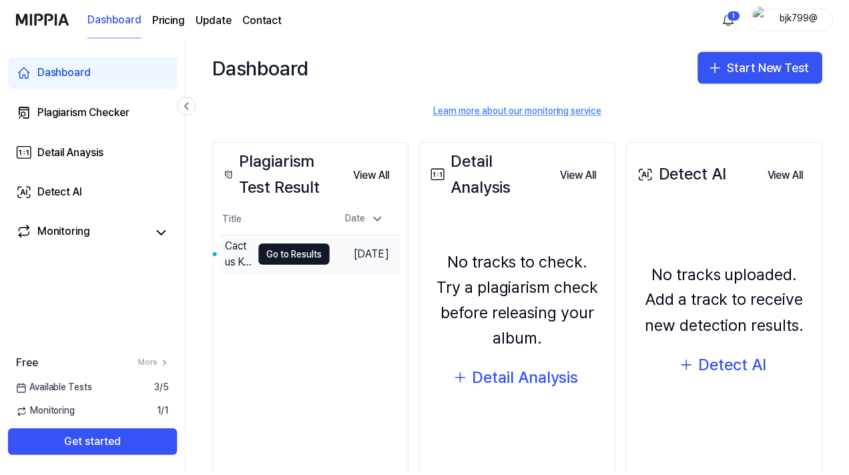
scroll to position [134, 0]
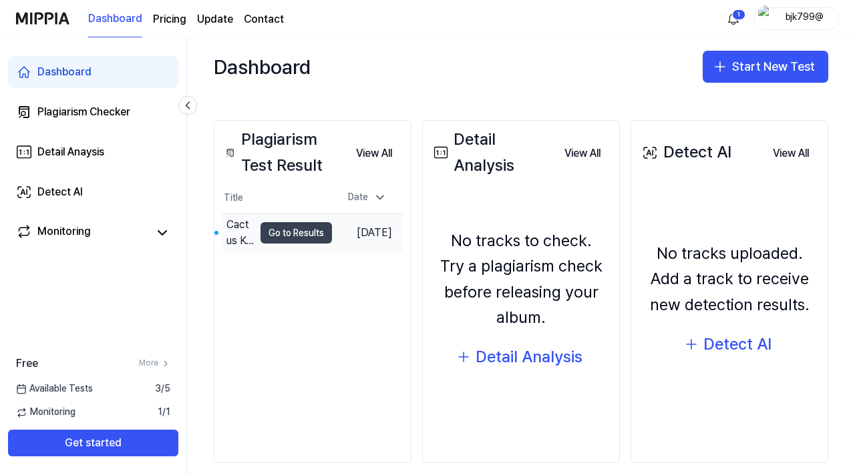
click at [300, 228] on button "Go to Results" at bounding box center [295, 232] width 71 height 21
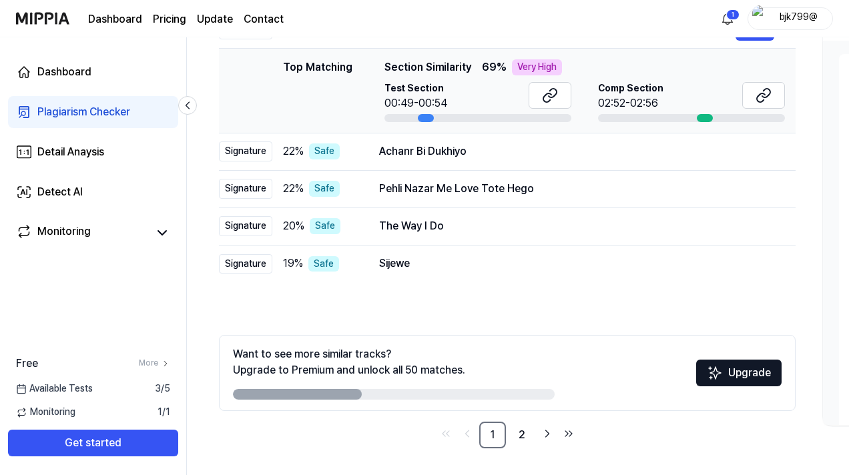
scroll to position [64, 0]
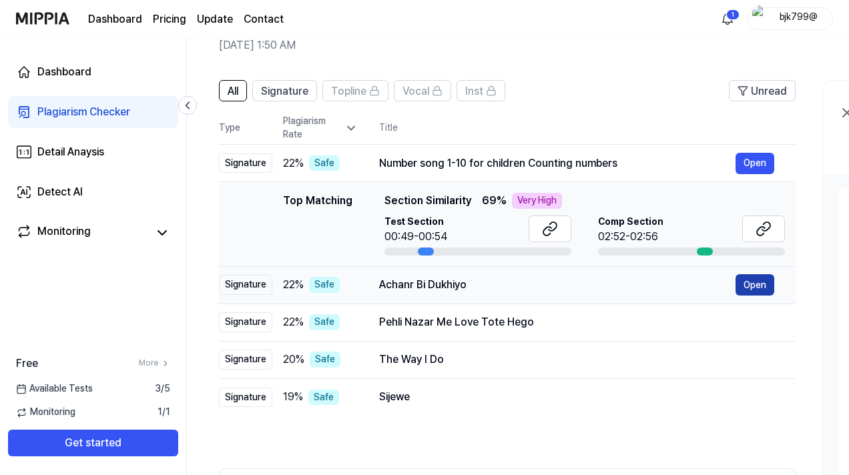
click at [750, 282] on button "Open" at bounding box center [755, 284] width 39 height 21
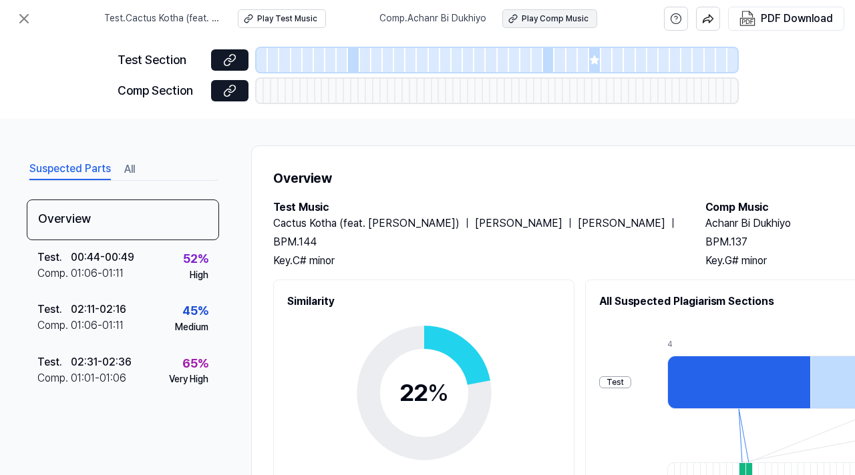
click at [580, 18] on div "Play Comp Music" at bounding box center [554, 18] width 67 height 11
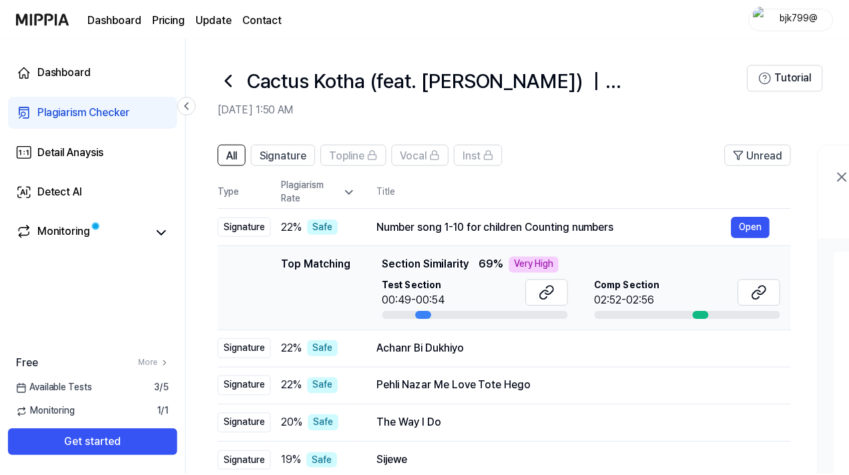
scroll to position [64, 0]
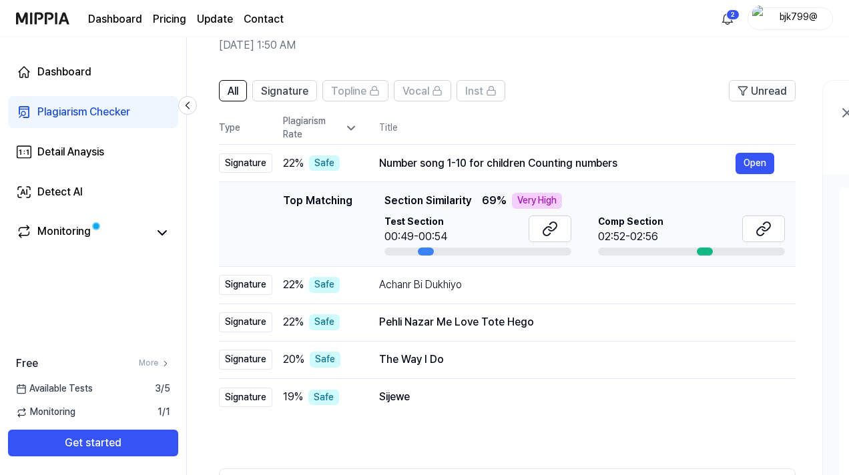
click at [423, 245] on div "Test Section 00:49-00:54" at bounding box center [478, 236] width 187 height 40
click at [763, 322] on button "Open" at bounding box center [755, 322] width 39 height 21
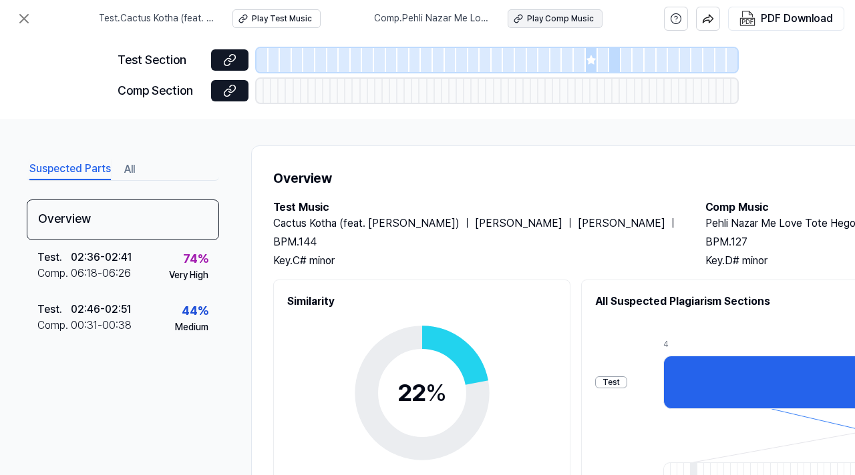
click at [583, 21] on div "Play Comp Music" at bounding box center [560, 18] width 67 height 11
click at [32, 23] on button at bounding box center [24, 18] width 27 height 27
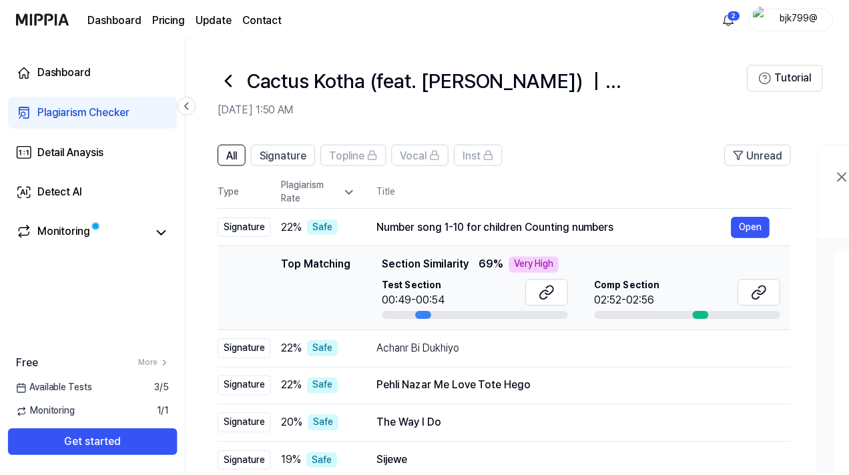
scroll to position [64, 0]
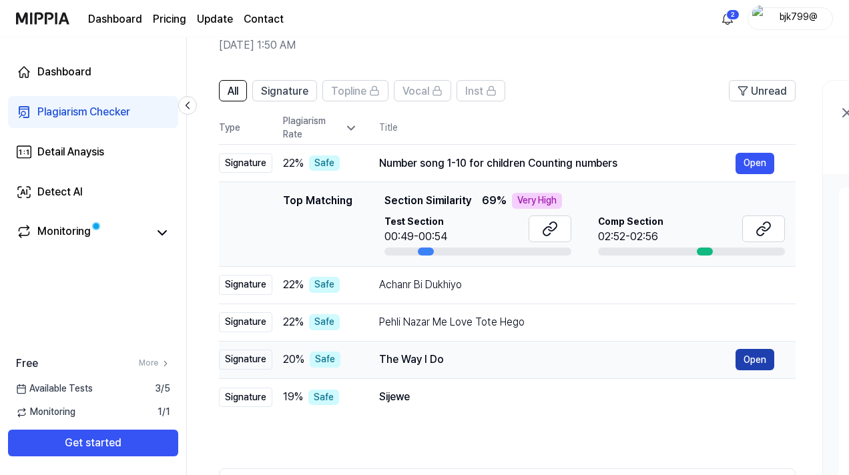
click at [770, 363] on button "Open" at bounding box center [755, 359] width 39 height 21
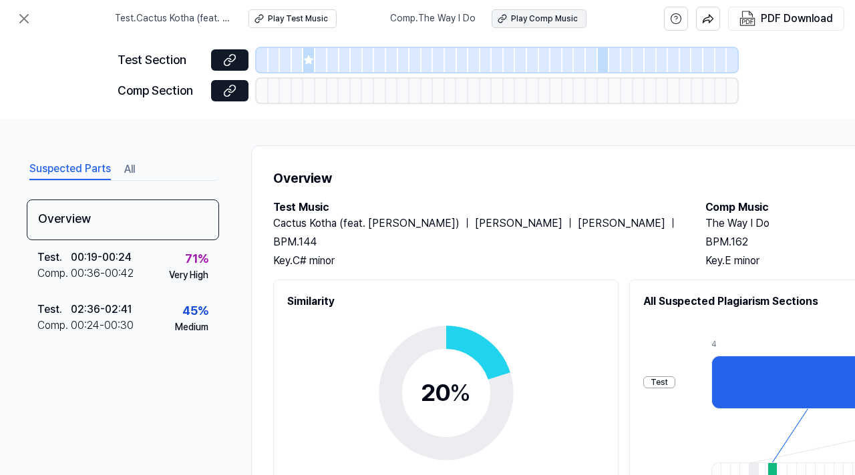
click at [529, 21] on div "Play Comp Music" at bounding box center [544, 18] width 67 height 11
